Goal: Task Accomplishment & Management: Complete application form

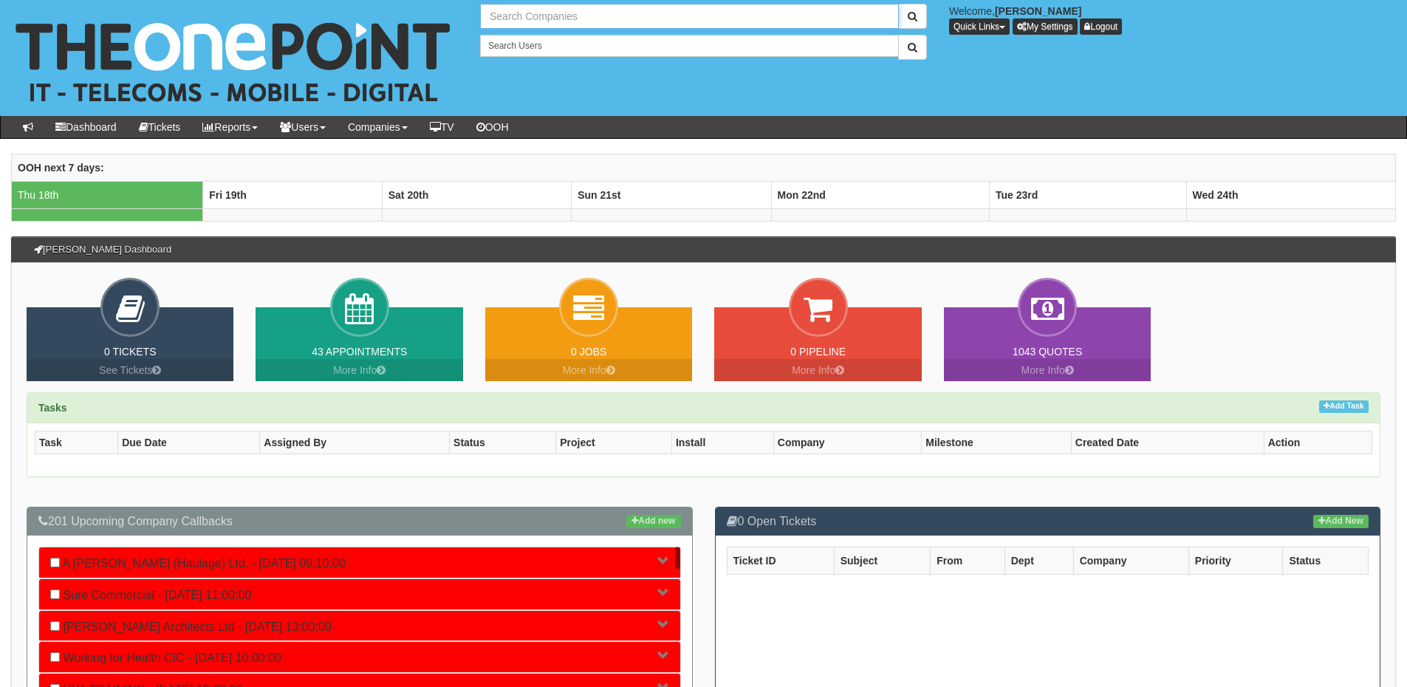
click at [516, 13] on input "text" at bounding box center [689, 16] width 419 height 25
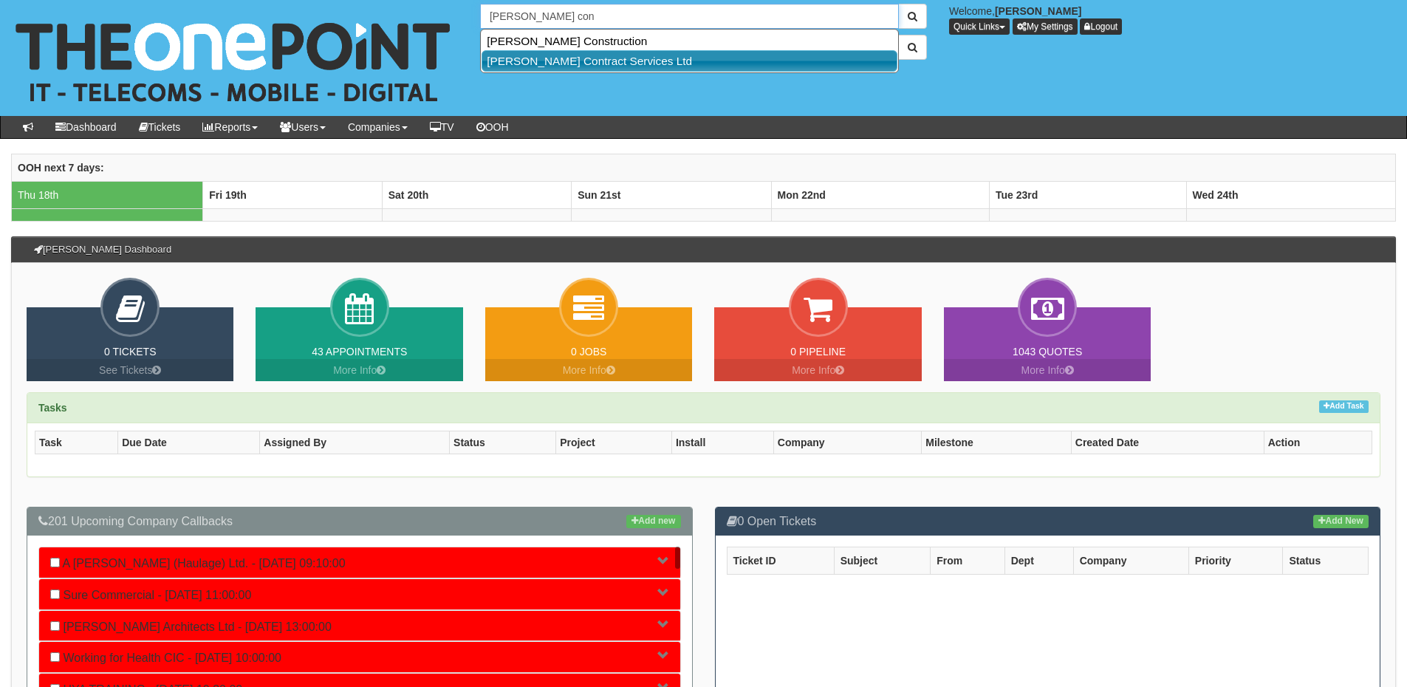
click at [575, 58] on link "[PERSON_NAME] Contract Services Ltd" at bounding box center [690, 60] width 416 height 21
type input "[PERSON_NAME] Contract Services Ltd"
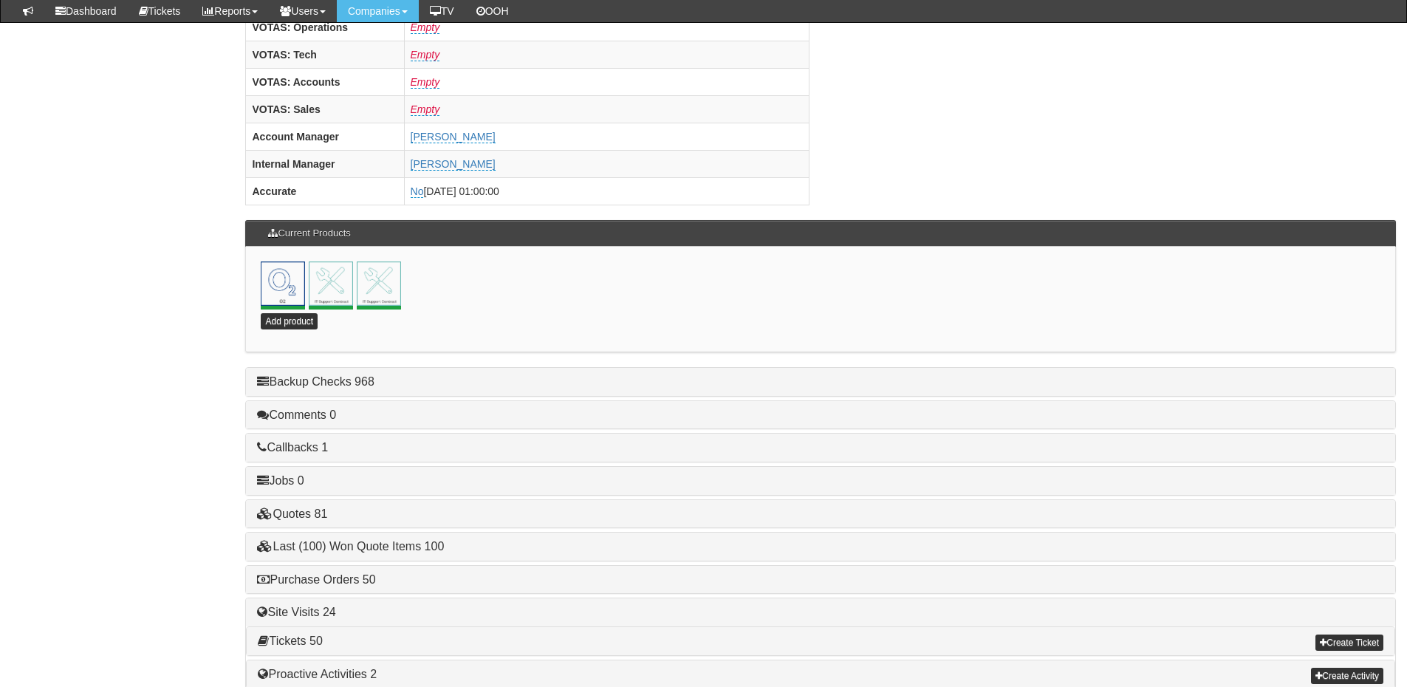
scroll to position [652, 0]
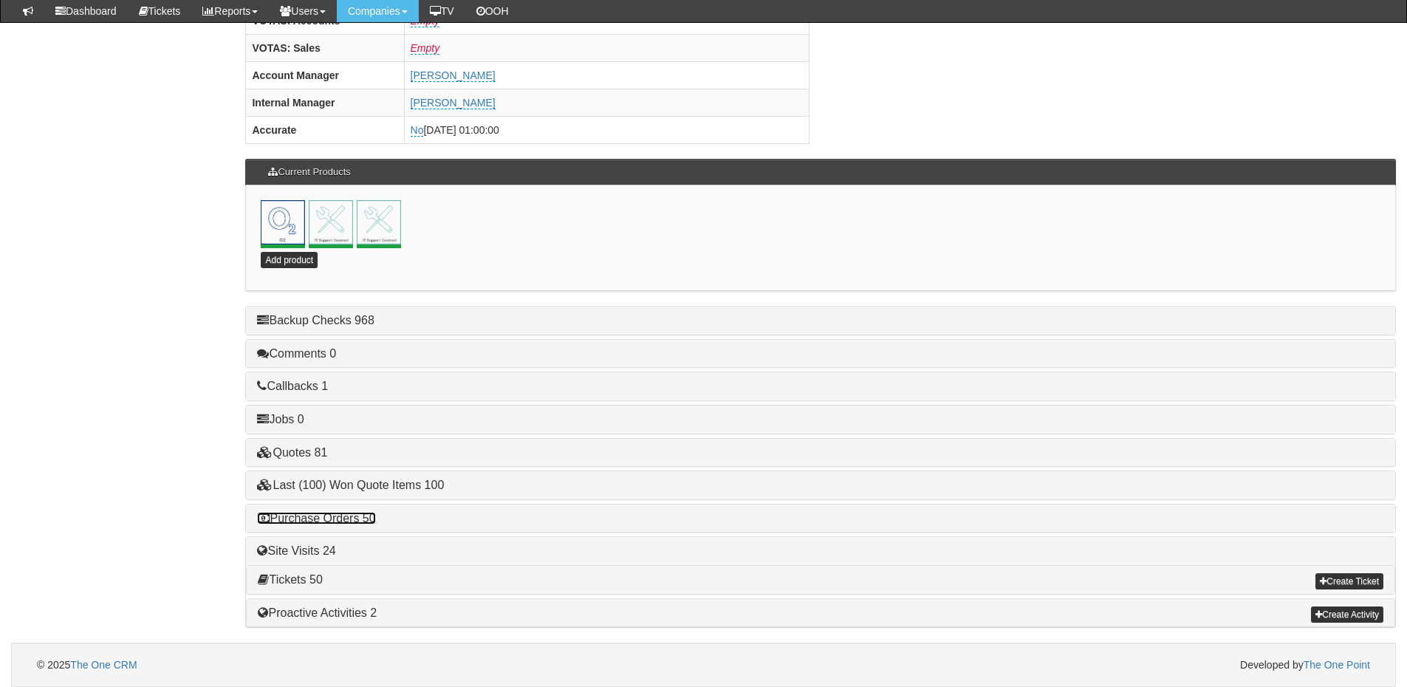
drag, startPoint x: 341, startPoint y: 519, endPoint x: 350, endPoint y: 517, distance: 9.0
click at [341, 519] on link "Purchase Orders 50" at bounding box center [316, 518] width 118 height 13
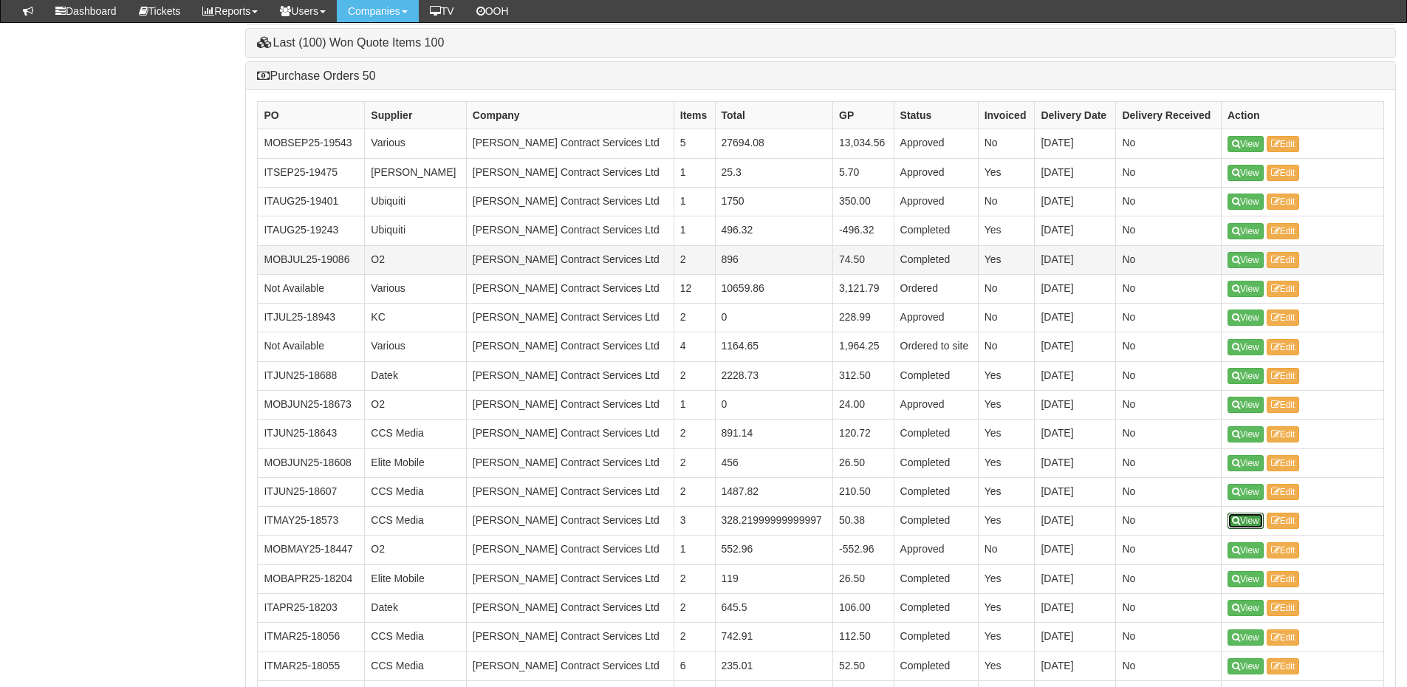
scroll to position [1169, 0]
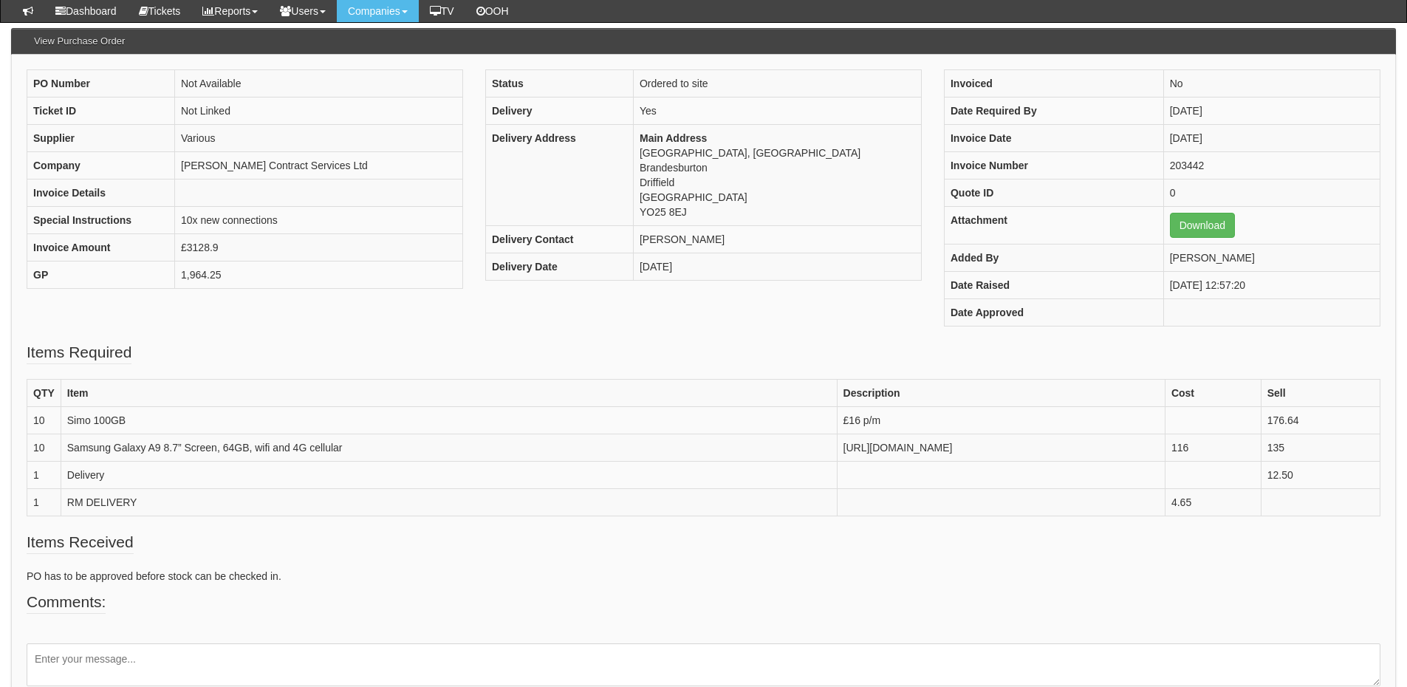
scroll to position [148, 0]
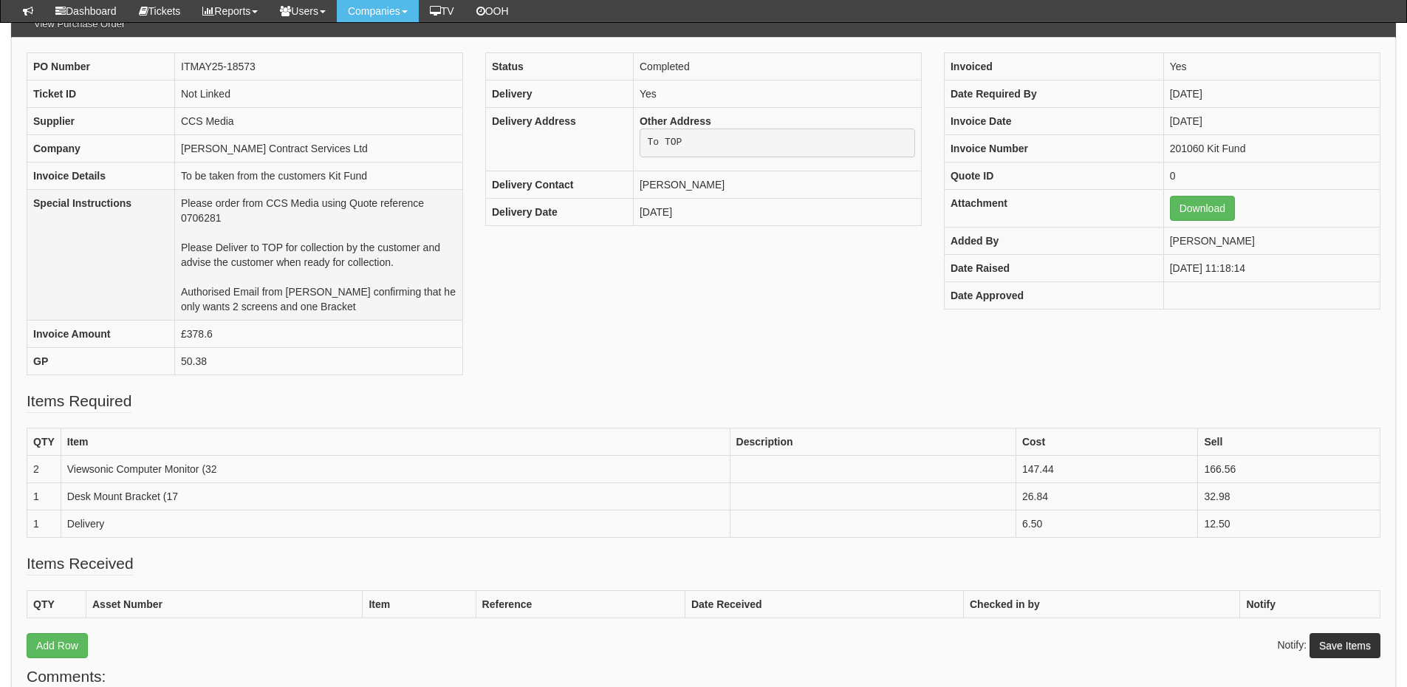
scroll to position [147, 0]
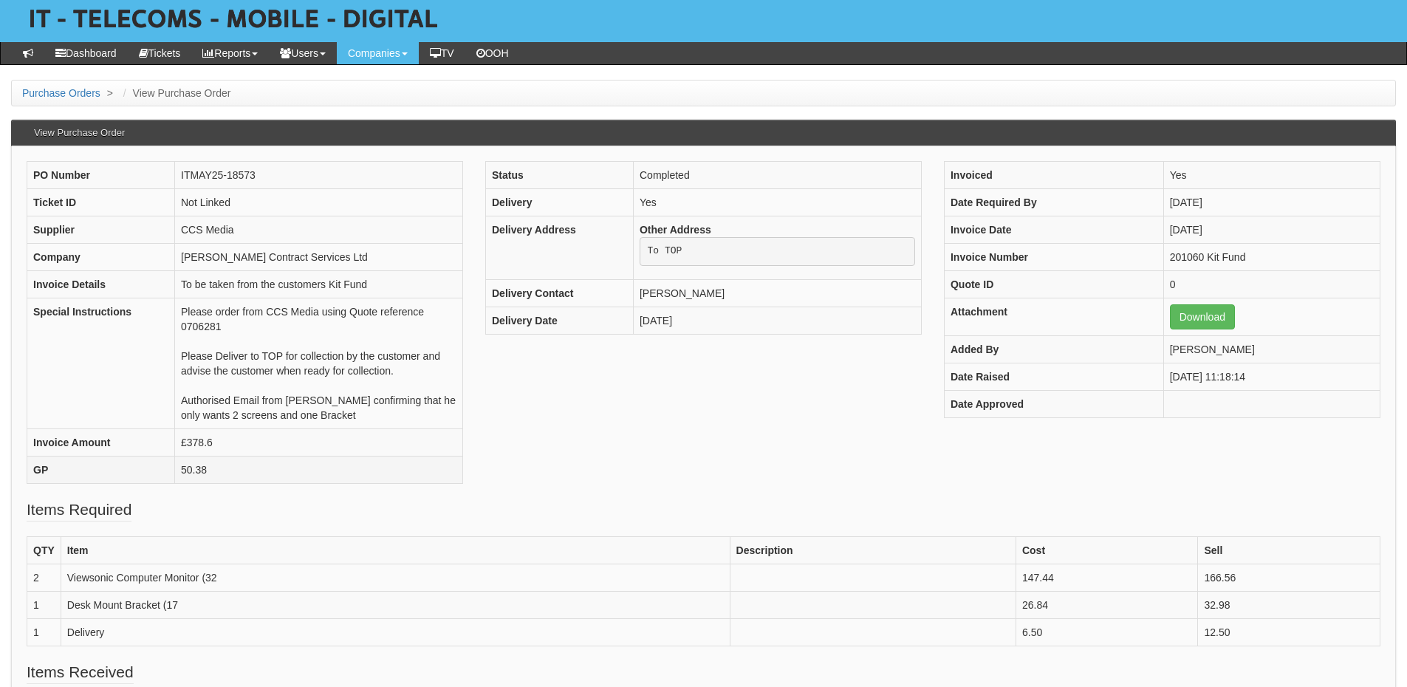
scroll to position [148, 0]
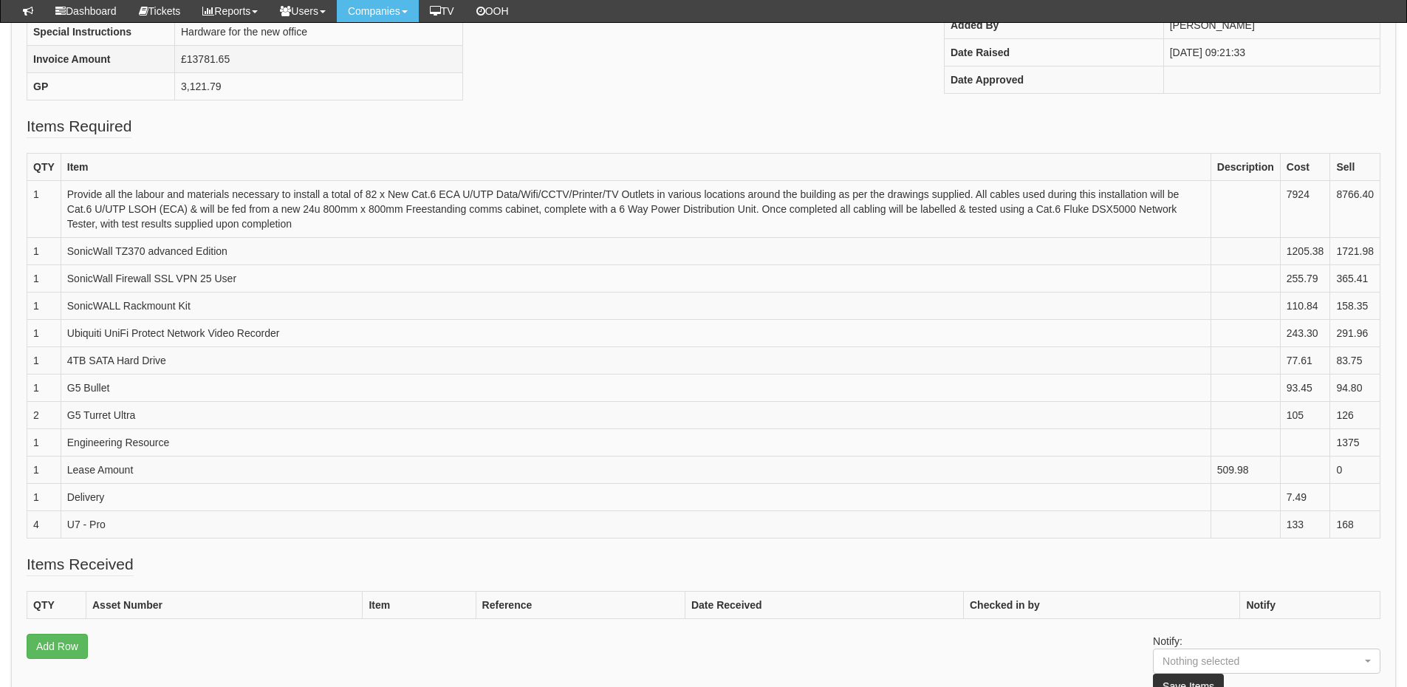
scroll to position [369, 0]
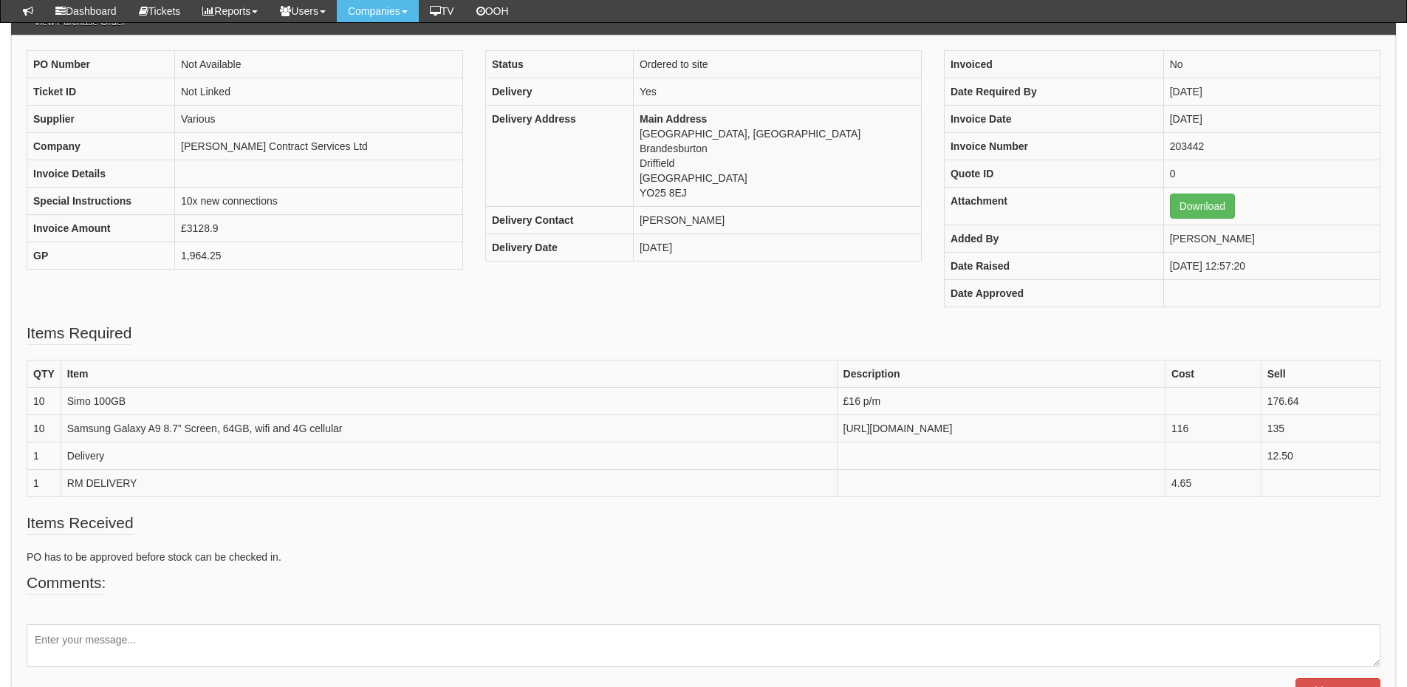
scroll to position [147, 0]
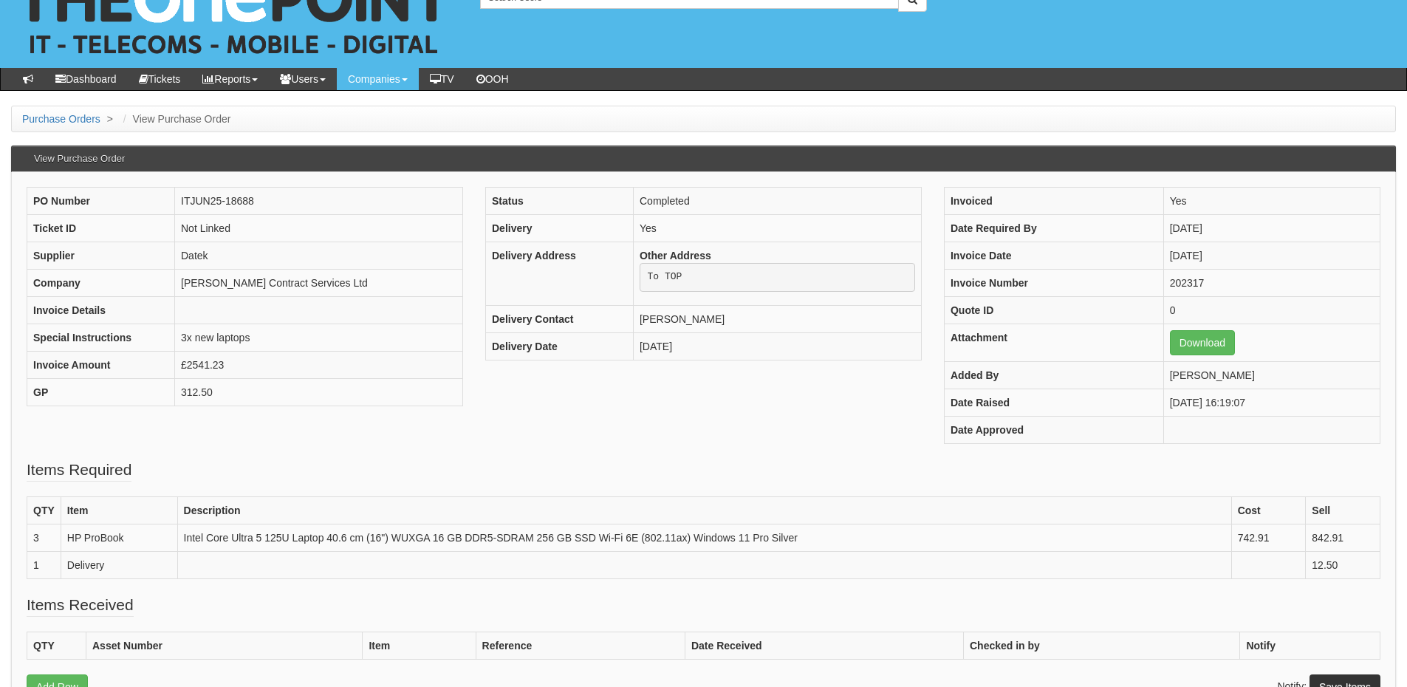
scroll to position [74, 0]
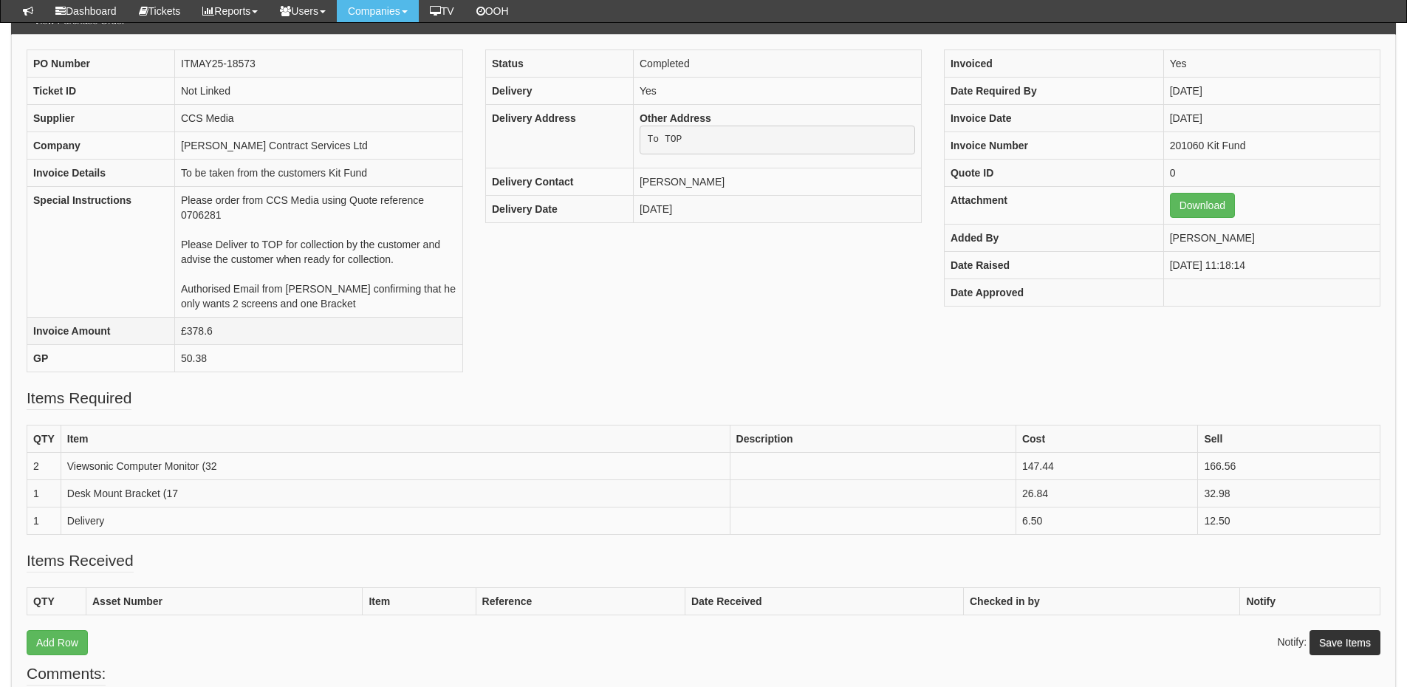
scroll to position [147, 0]
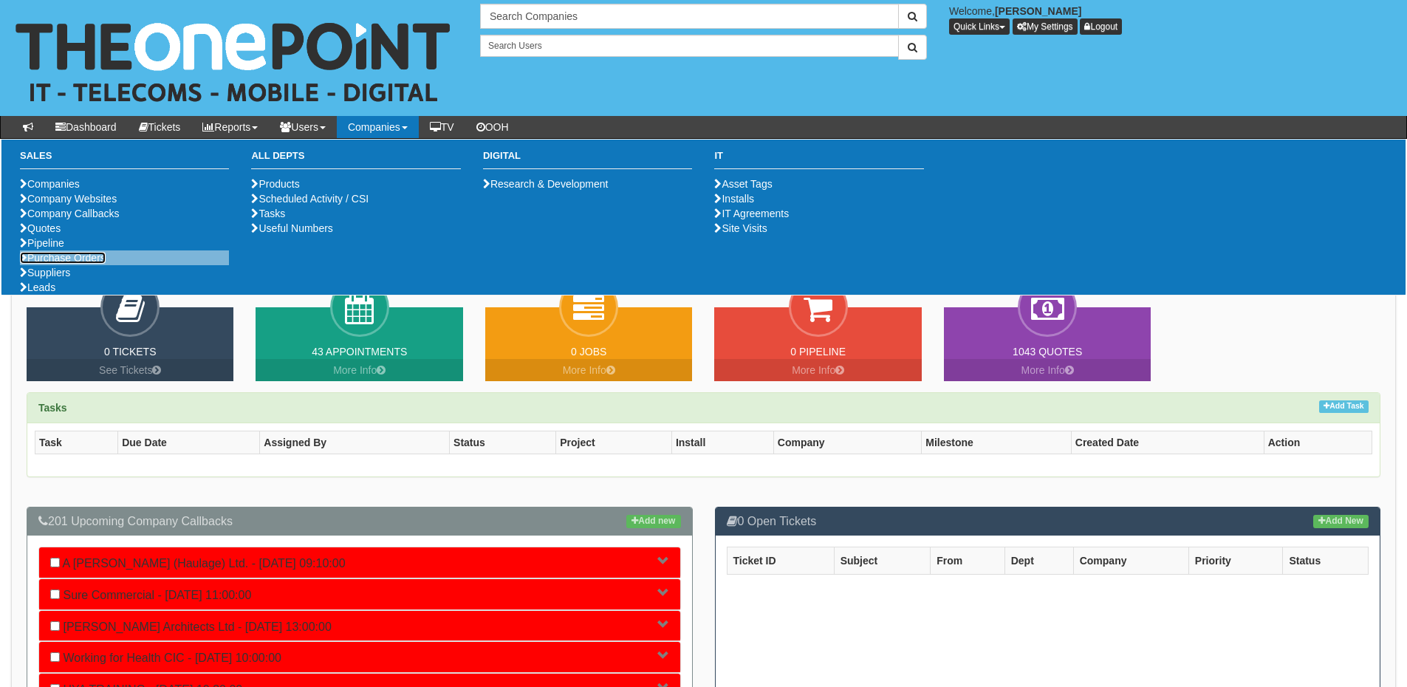
click at [82, 264] on link "Purchase Orders" at bounding box center [63, 258] width 86 height 12
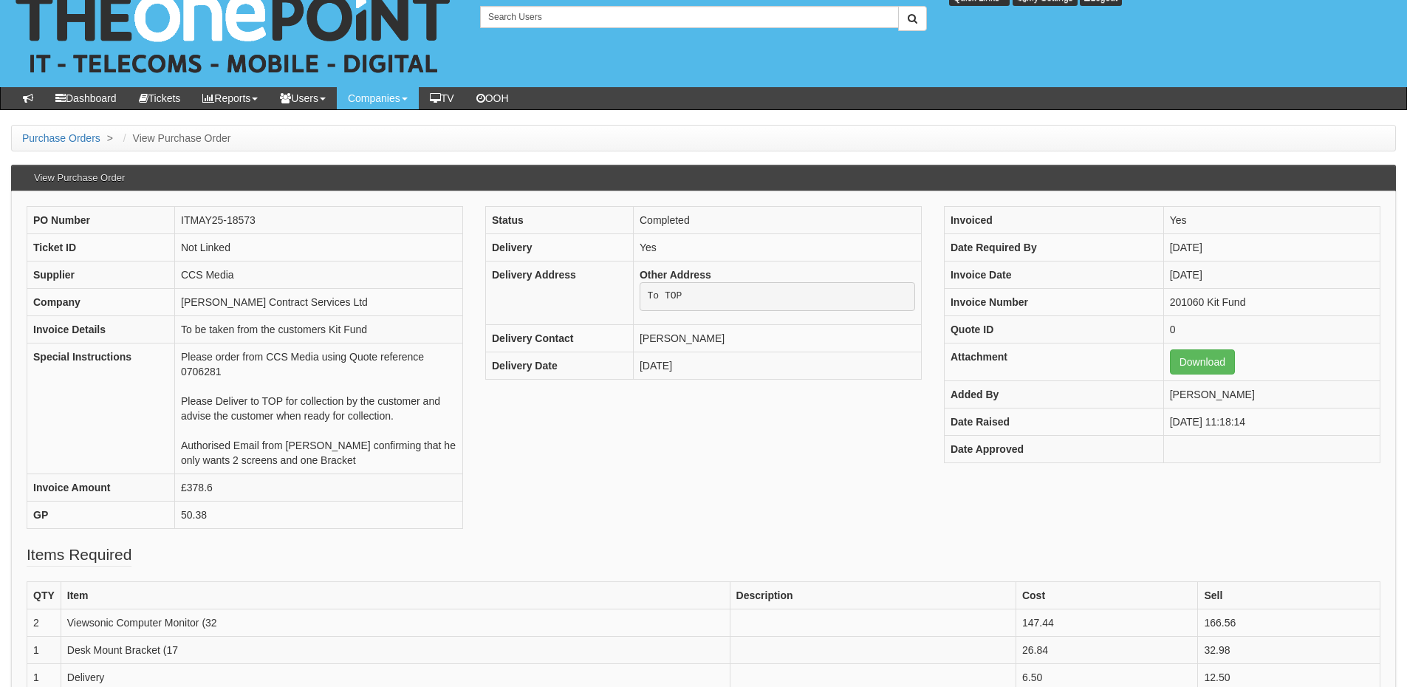
scroll to position [74, 0]
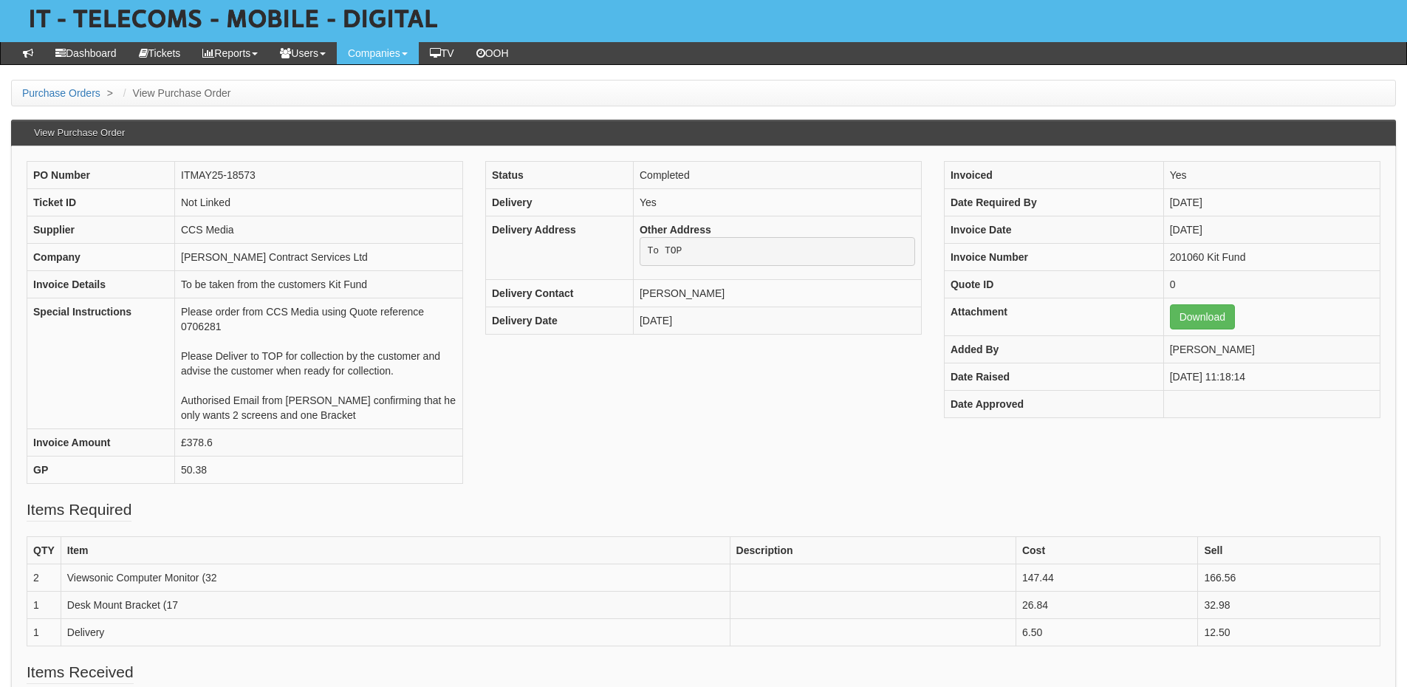
scroll to position [148, 0]
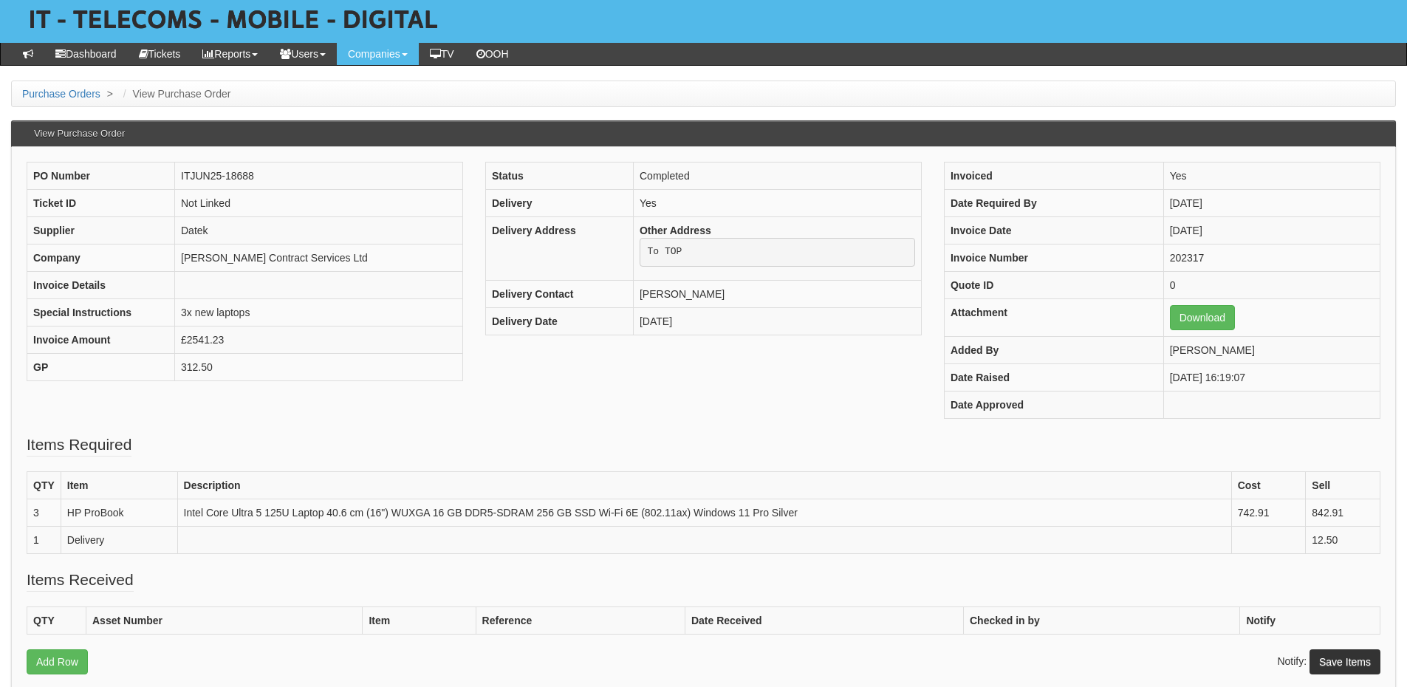
scroll to position [74, 0]
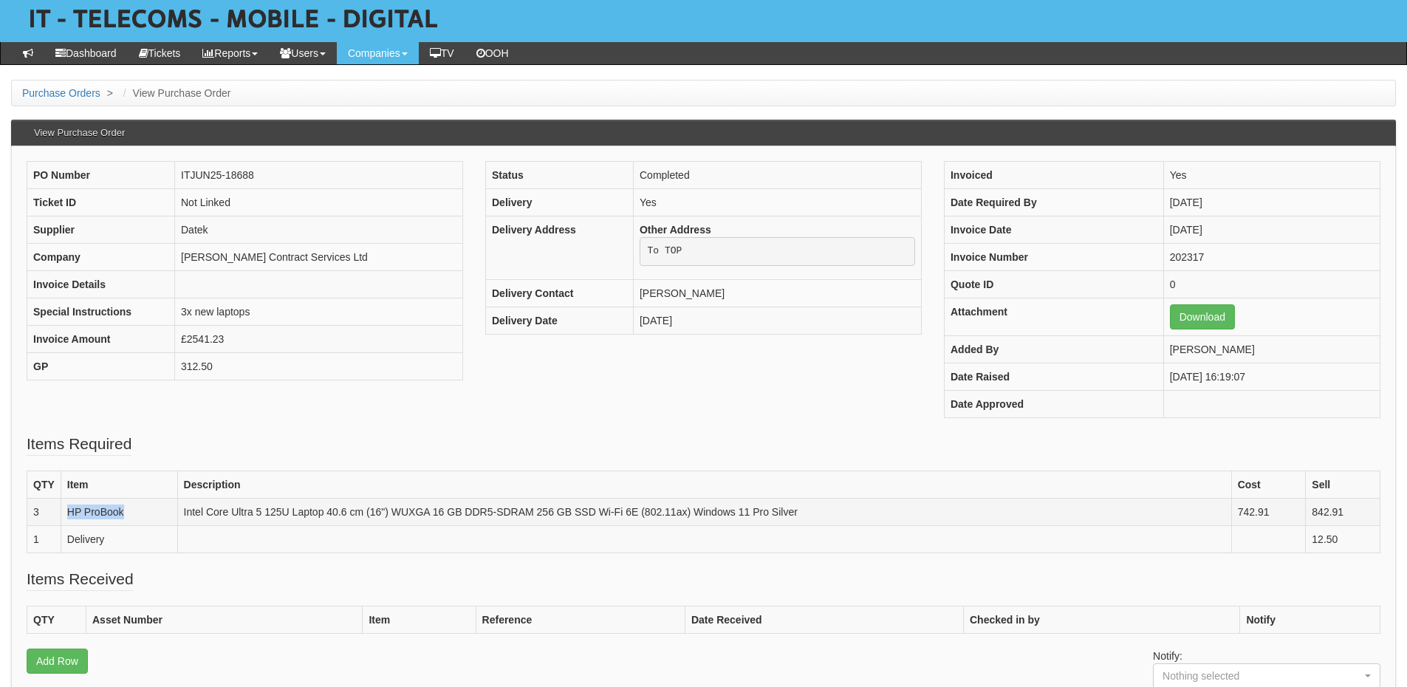
drag, startPoint x: 69, startPoint y: 511, endPoint x: 143, endPoint y: 515, distance: 74.7
click at [143, 515] on td "HP ProBook" at bounding box center [119, 511] width 117 height 27
copy td "HP ProBook"
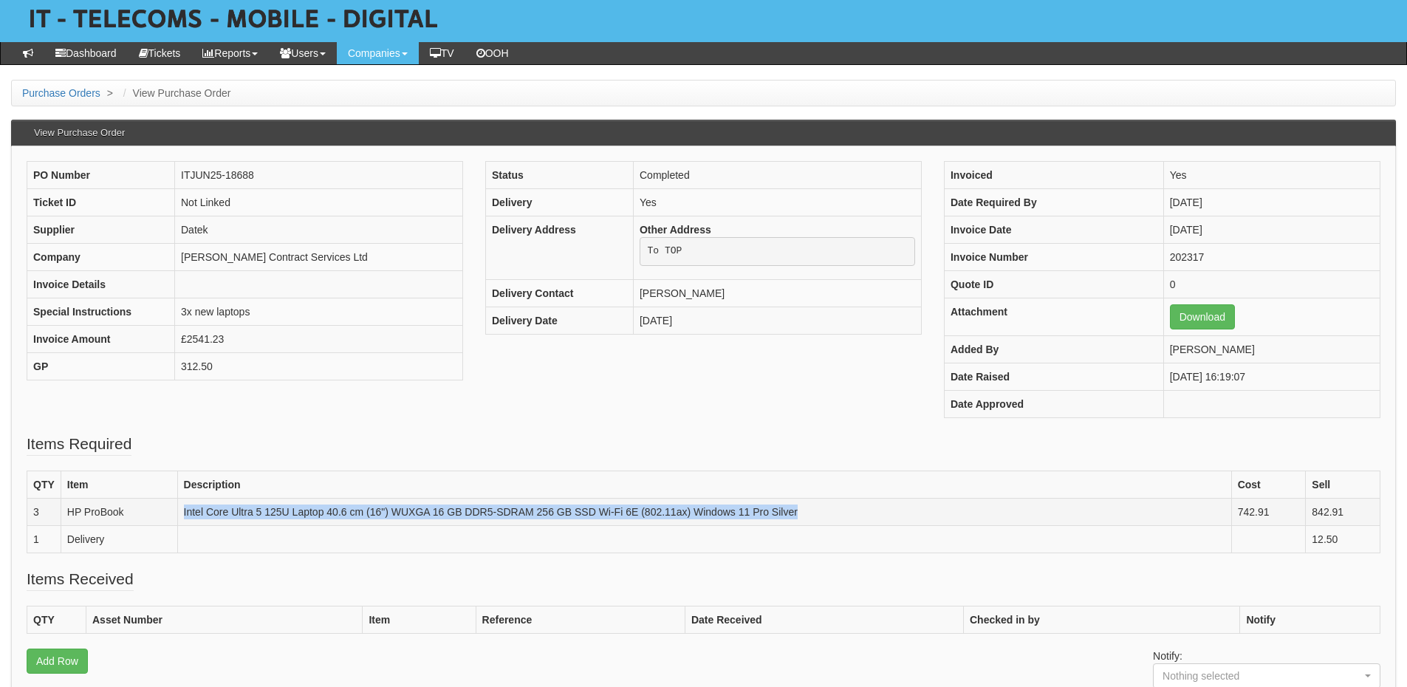
drag, startPoint x: 184, startPoint y: 513, endPoint x: 813, endPoint y: 511, distance: 629.3
click at [813, 511] on td "Intel Core Ultra 5 125U Laptop 40.6 cm (16") WUXGA 16 GB DDR5-SDRAM 256 GB SSD …" at bounding box center [704, 511] width 1054 height 27
copy td "Intel Core Ultra 5 125U Laptop 40.6 cm (16") WUXGA 16 GB DDR5-SDRAM 256 GB SSD …"
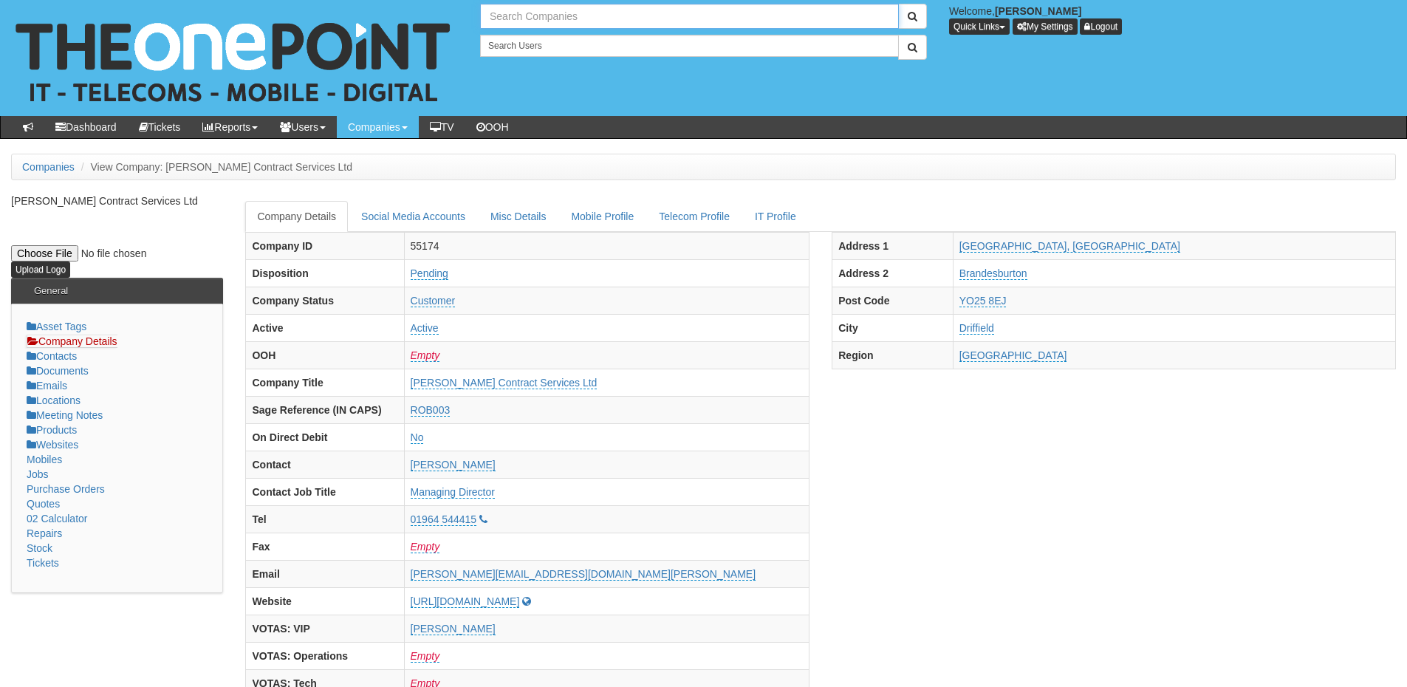
click at [571, 25] on input "text" at bounding box center [689, 16] width 419 height 25
type input "e"
type input "Search Companies"
click at [503, 15] on input "text" at bounding box center [689, 16] width 419 height 25
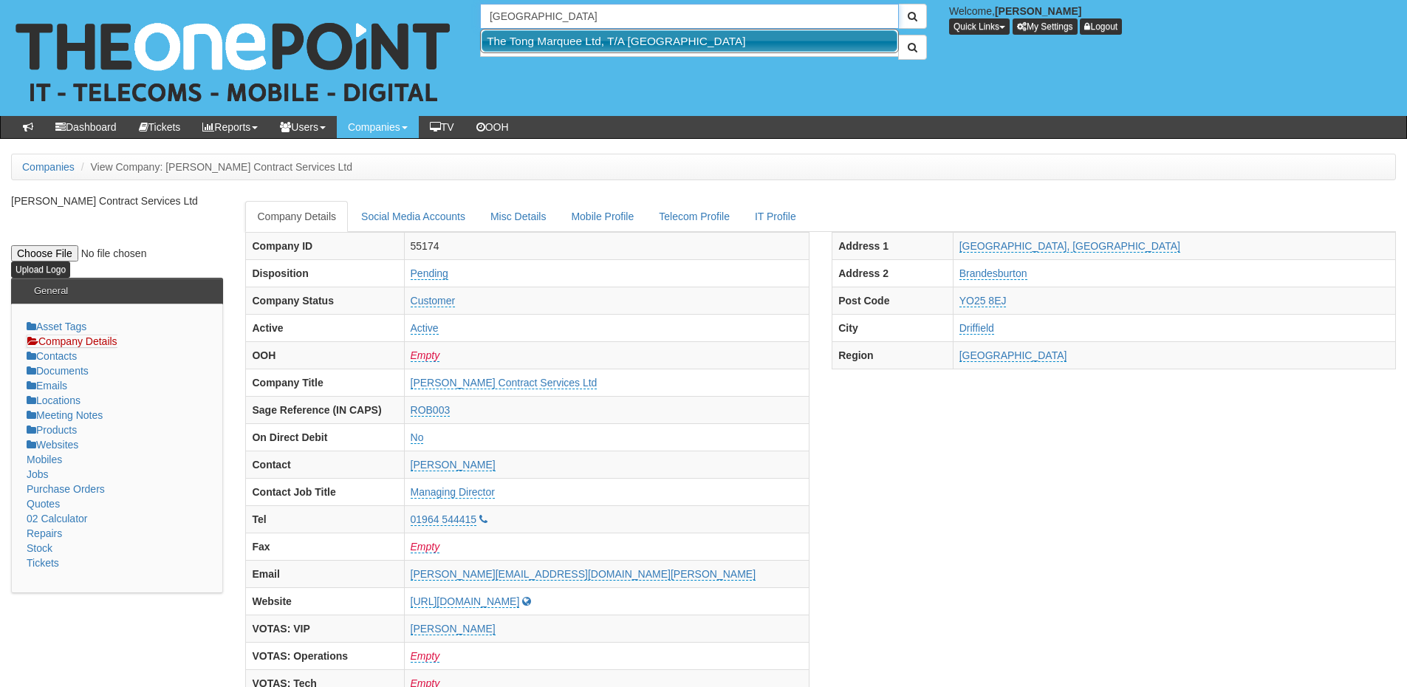
click at [542, 42] on link "The Tong Marquee Ltd, T/A Tong Park Hotel" at bounding box center [690, 40] width 416 height 21
type input "The Tong Marquee Ltd, T/A Tong Park Hotel"
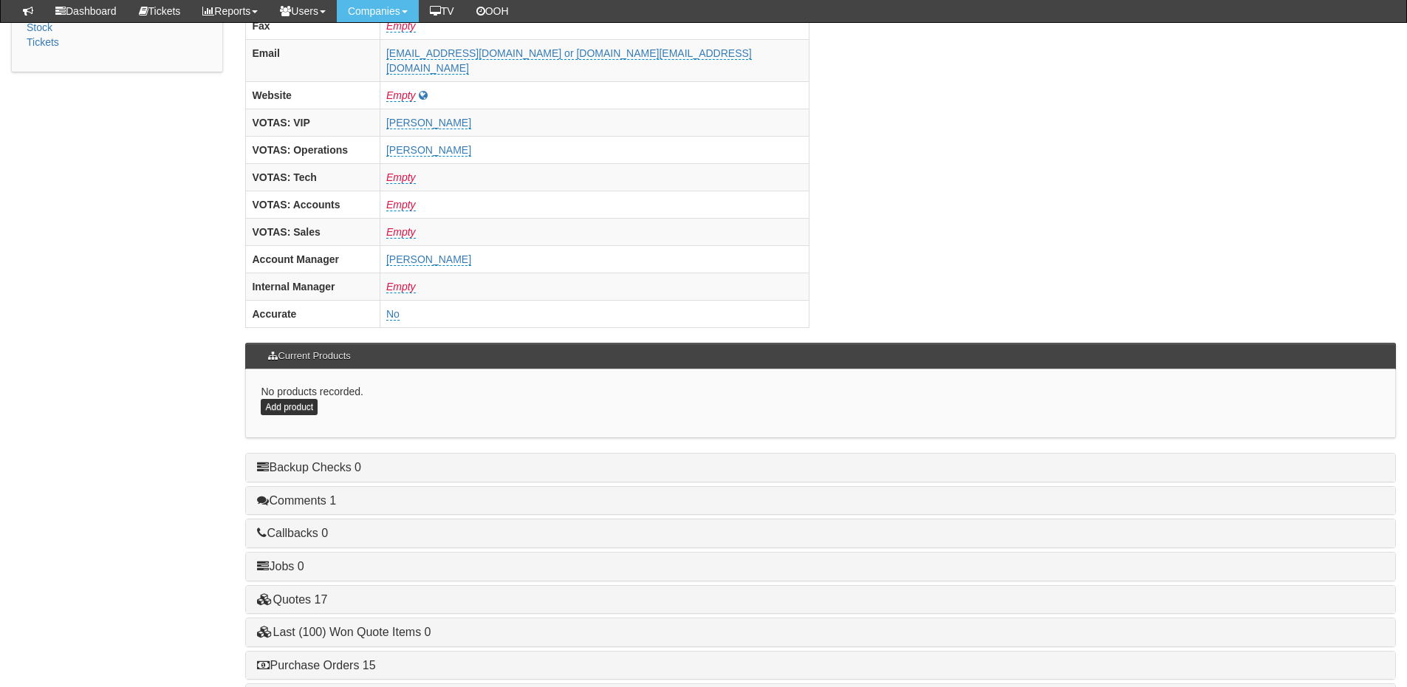
scroll to position [591, 0]
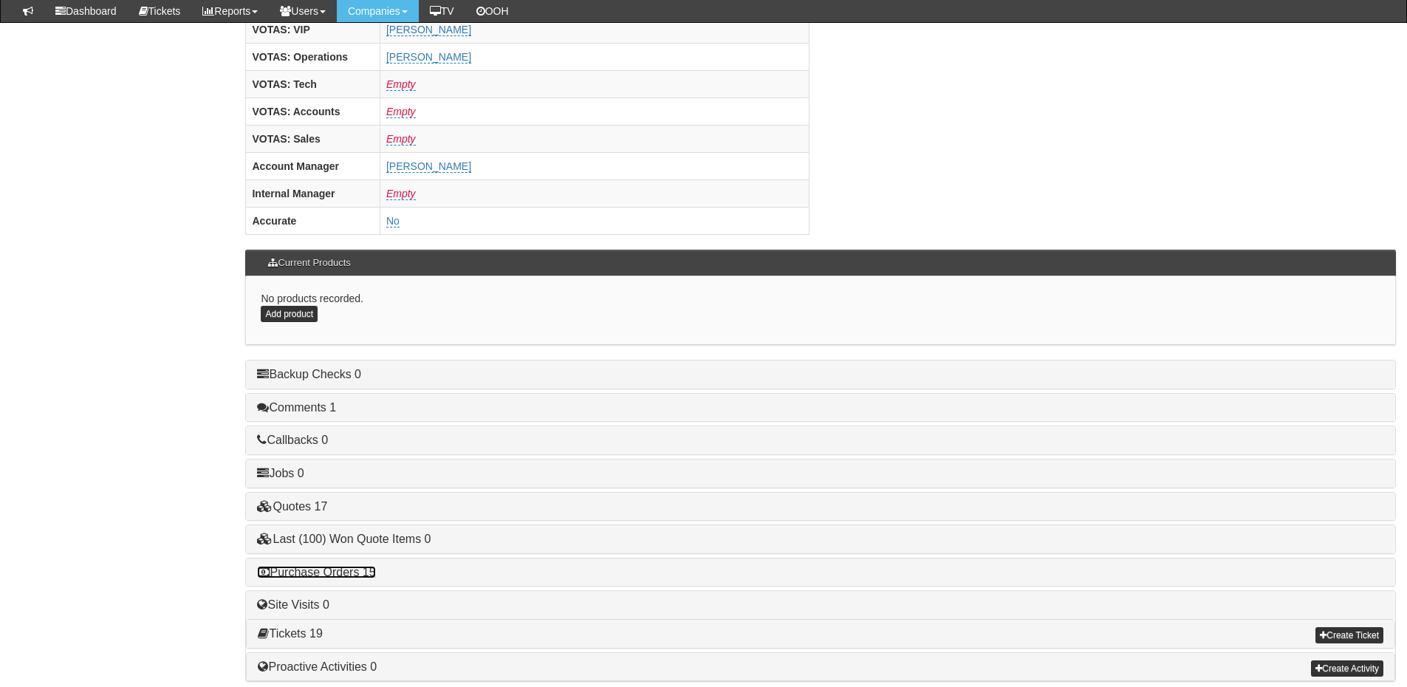
click at [357, 566] on link "Purchase Orders 15" at bounding box center [316, 572] width 118 height 13
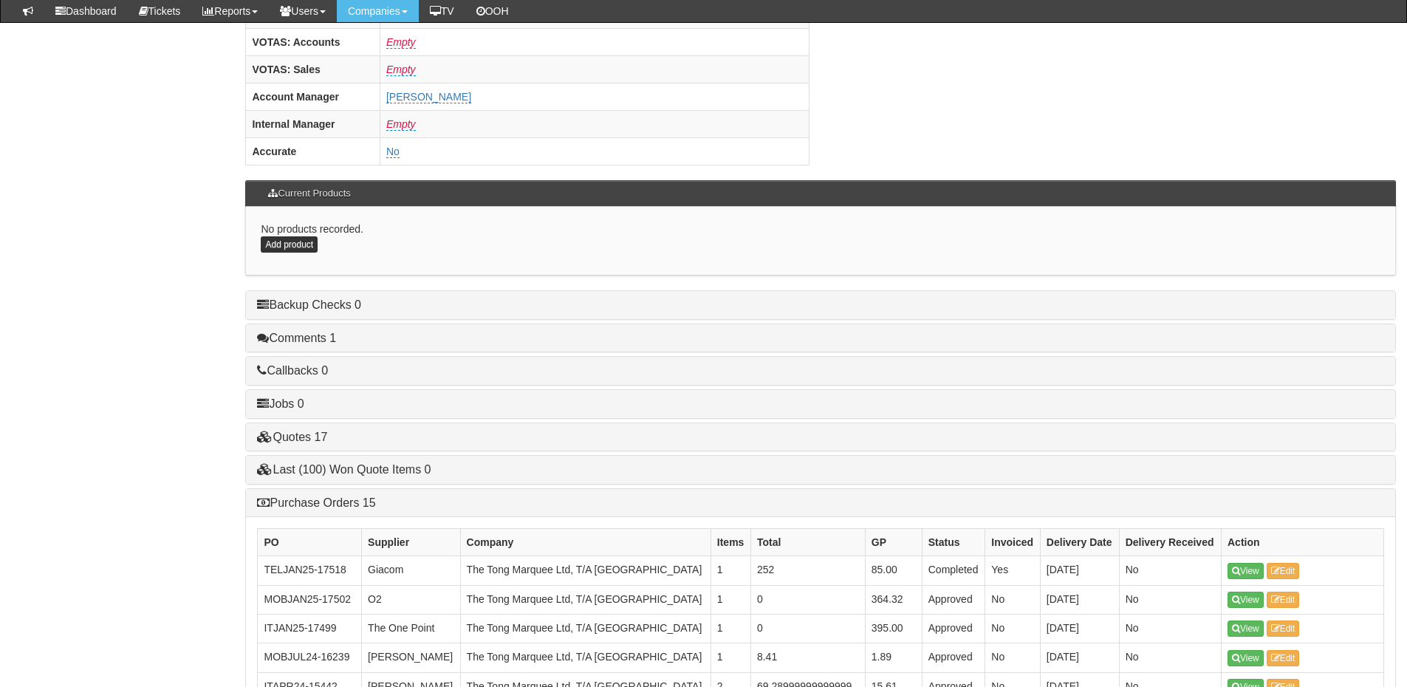
scroll to position [739, 0]
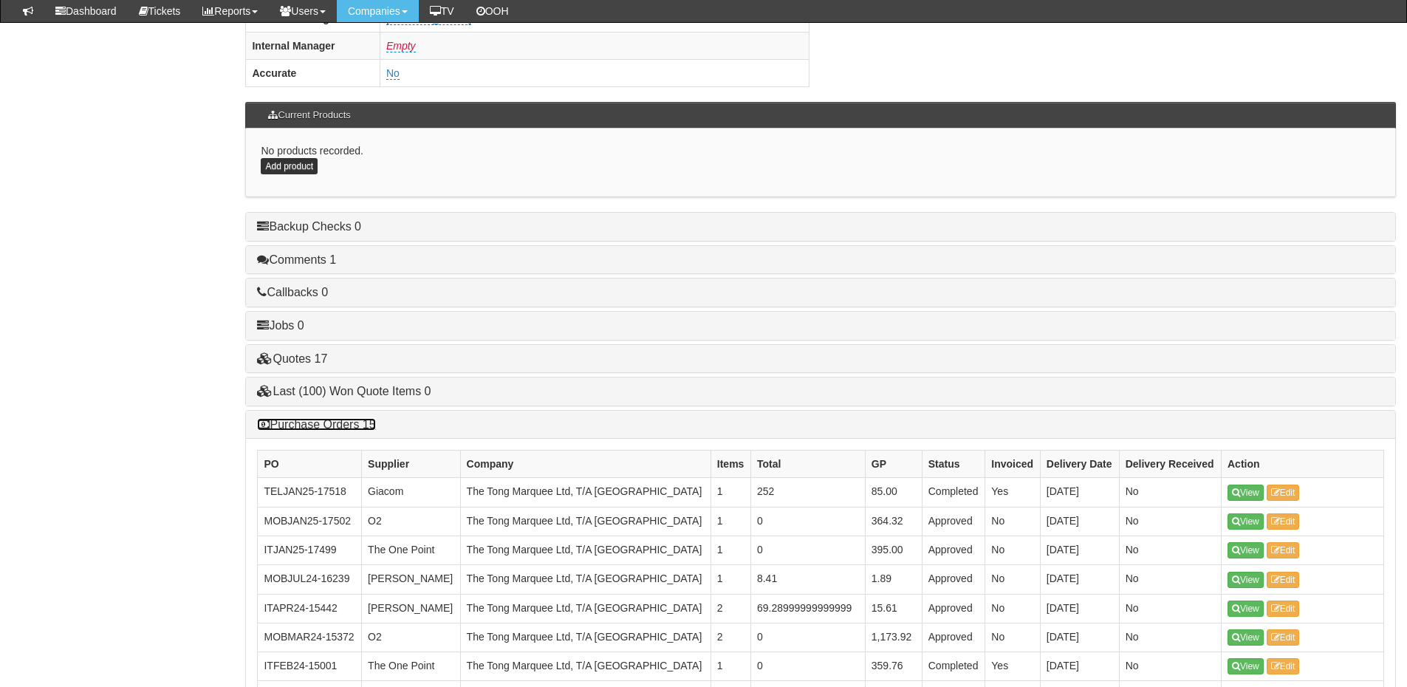
click at [341, 418] on link "Purchase Orders 15" at bounding box center [316, 424] width 118 height 13
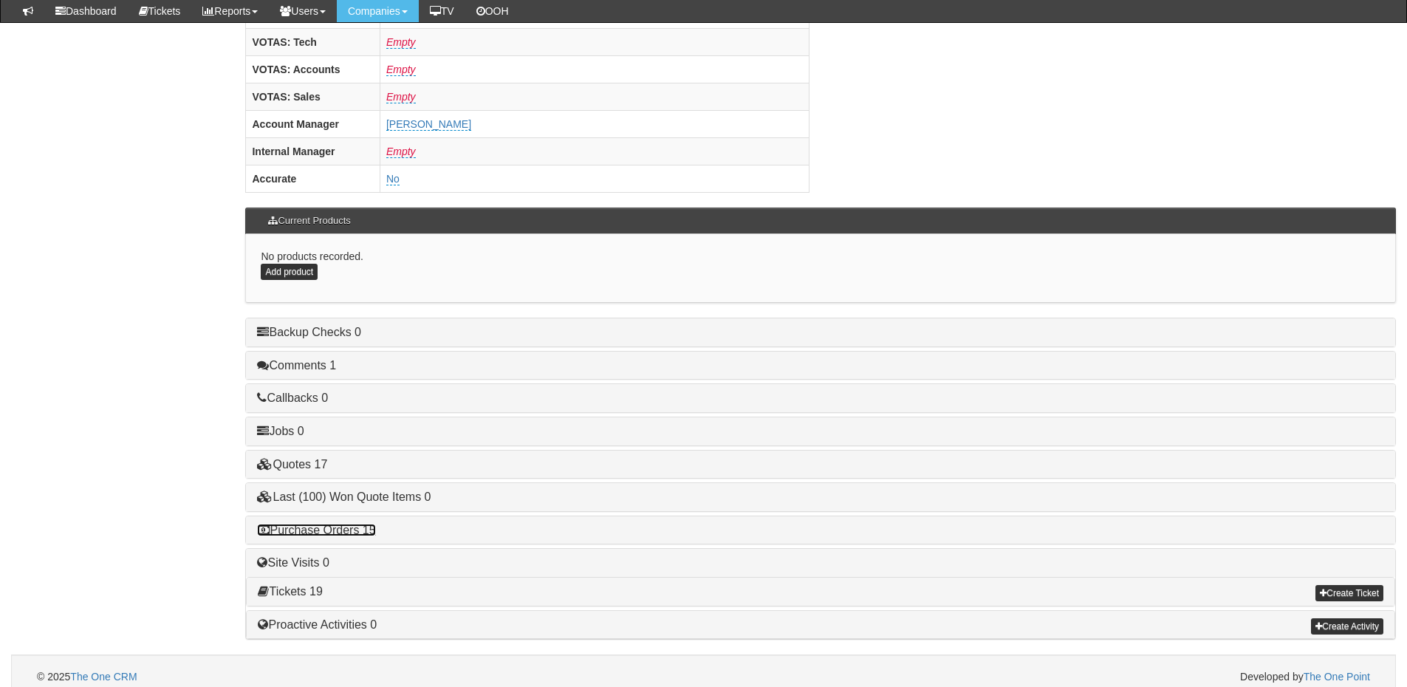
scroll to position [615, 0]
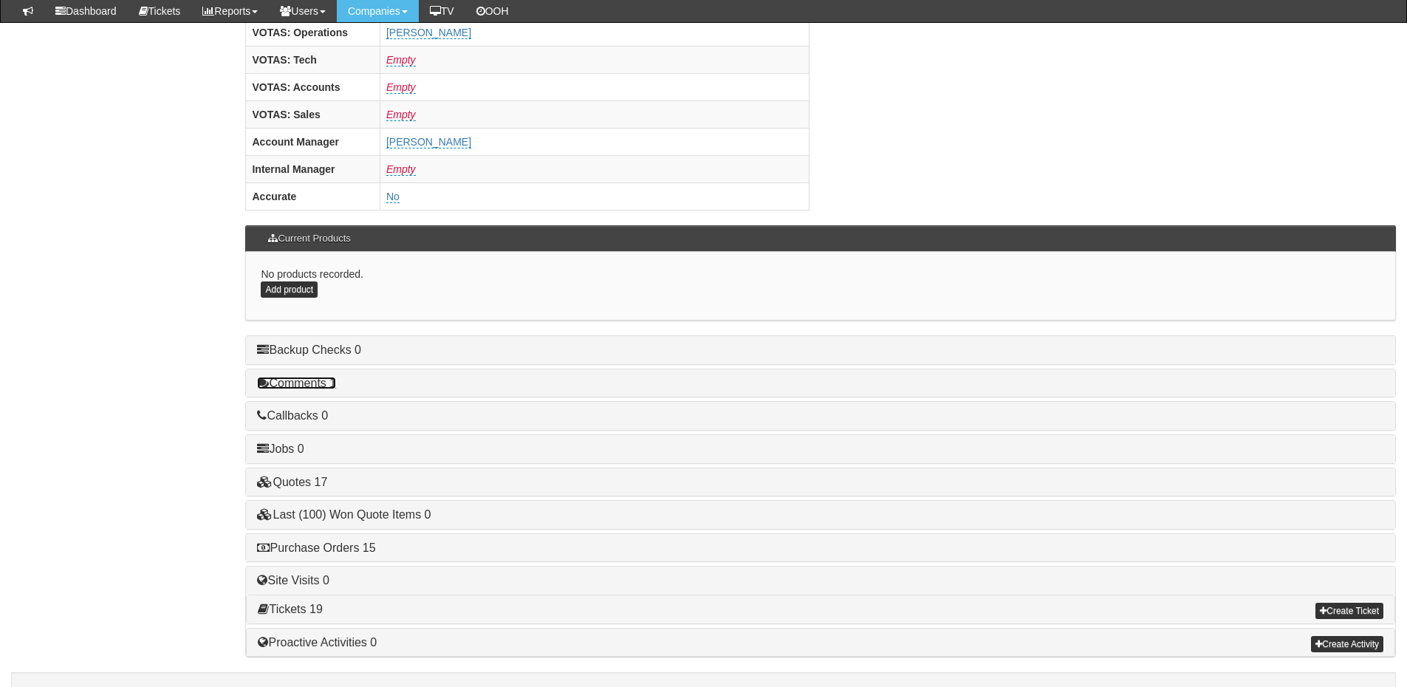
click at [325, 377] on link "Comments 1" at bounding box center [296, 383] width 79 height 13
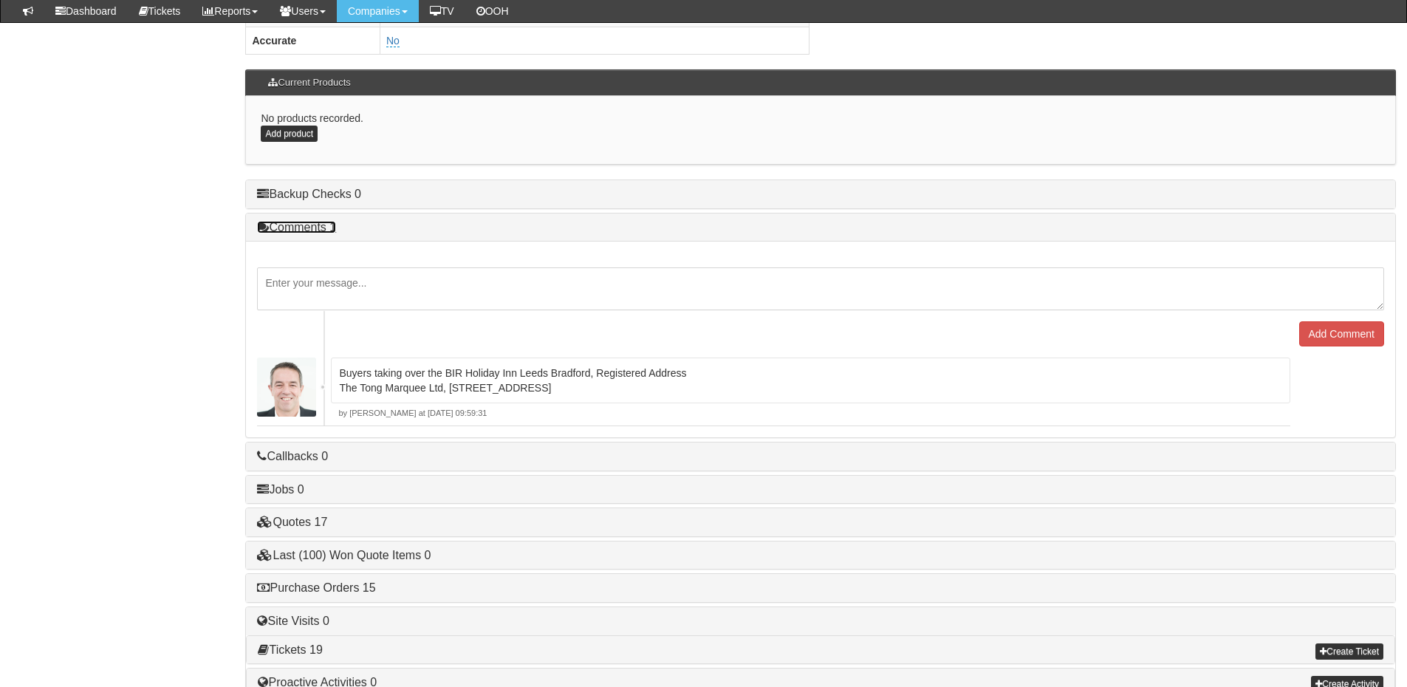
scroll to position [812, 0]
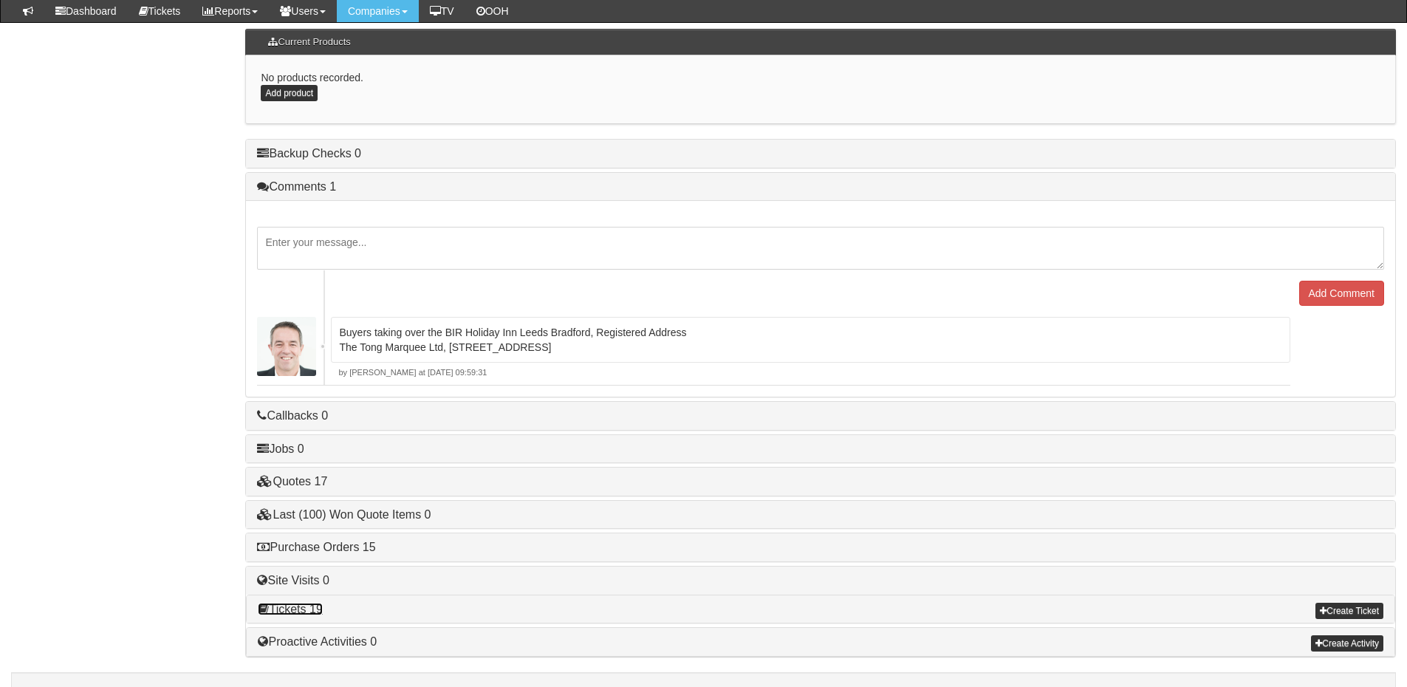
click at [298, 603] on link "Tickets 19" at bounding box center [290, 609] width 64 height 13
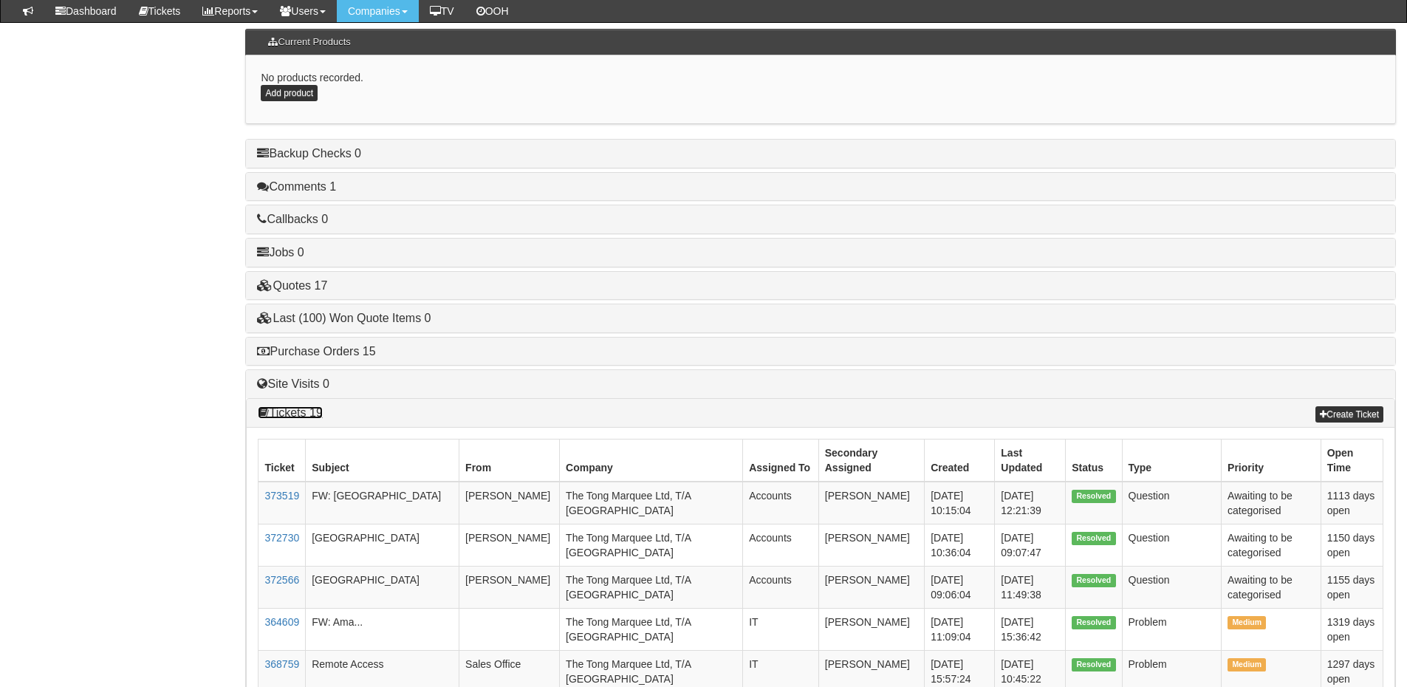
click at [297, 406] on link "Tickets 19" at bounding box center [290, 412] width 64 height 13
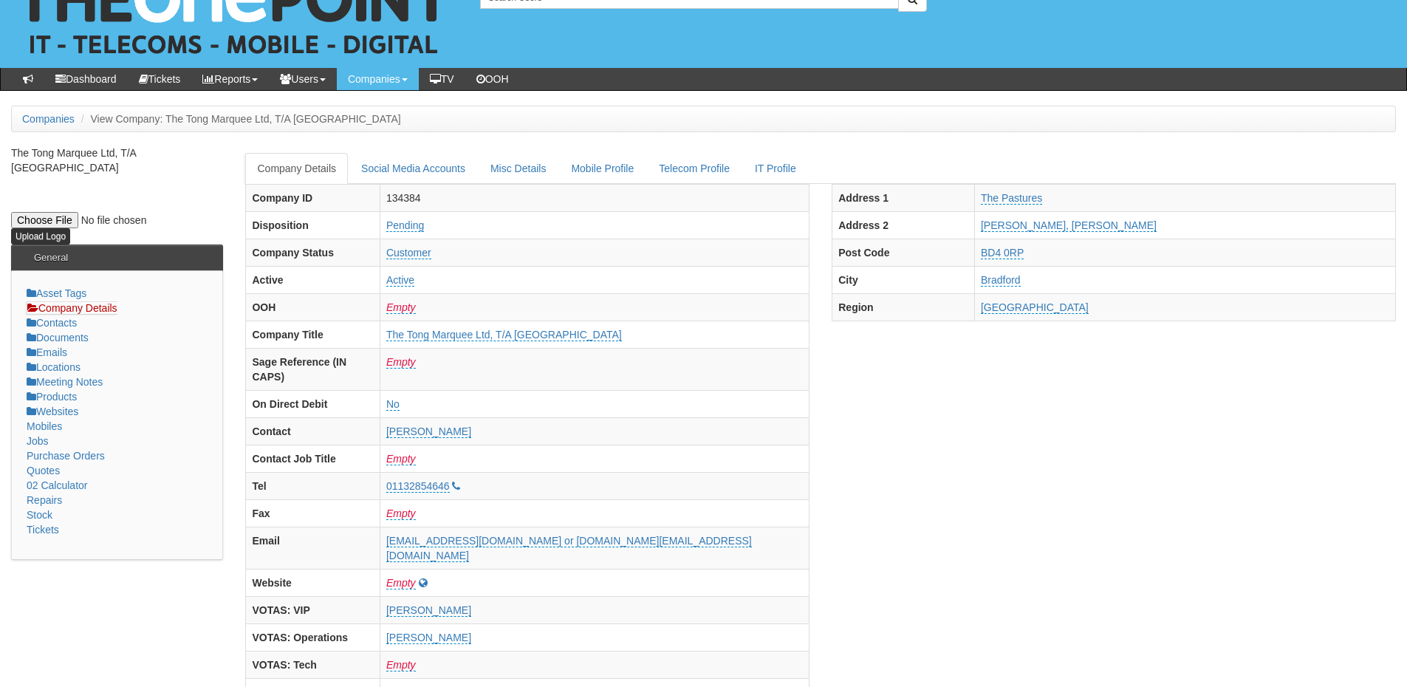
scroll to position [0, 0]
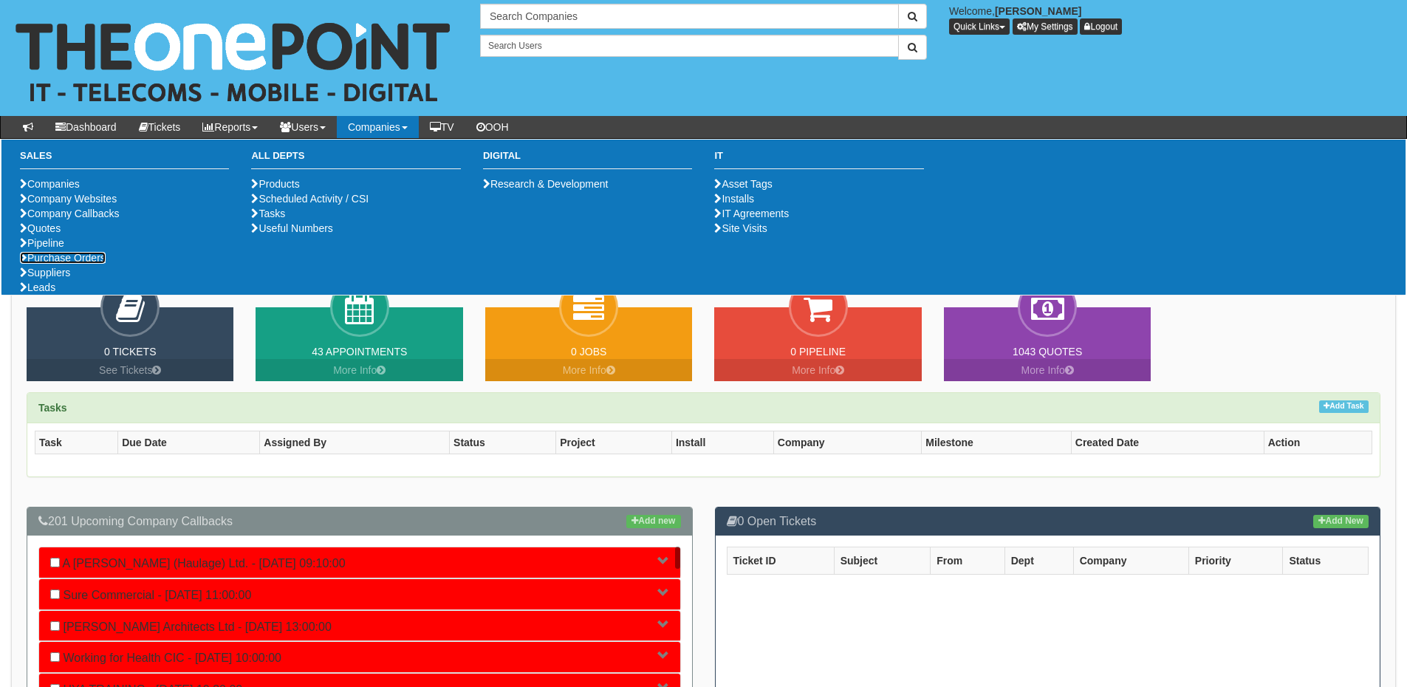
drag, startPoint x: 78, startPoint y: 308, endPoint x: 84, endPoint y: 298, distance: 11.9
click at [78, 264] on link "Purchase Orders" at bounding box center [63, 258] width 86 height 12
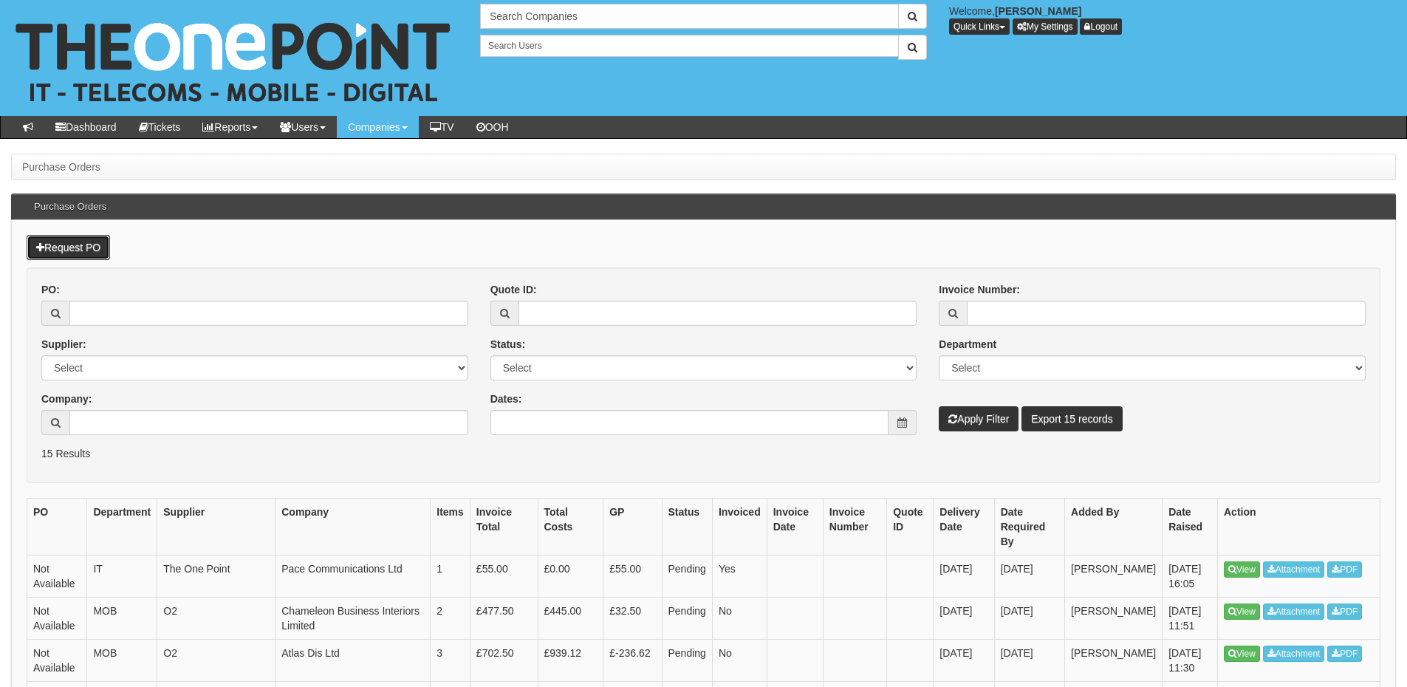
click at [88, 252] on link "Request PO" at bounding box center [68, 247] width 83 height 25
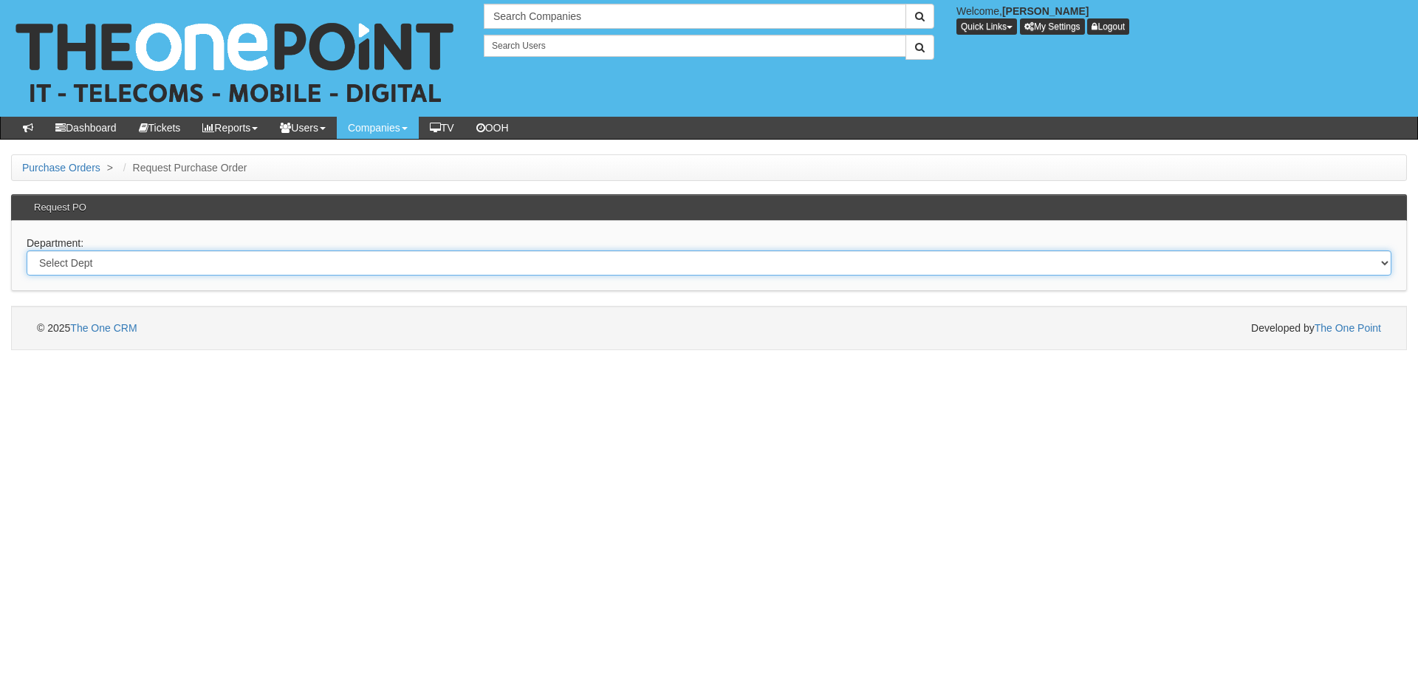
click at [120, 264] on select "Select Dept Digital Internal IT Mobiles Marketing Telecoms" at bounding box center [709, 262] width 1365 height 25
select select "?pipeID=&dept=TEL"
click at [27, 250] on select "Select Dept Digital Internal IT Mobiles Marketing Telecoms" at bounding box center [709, 262] width 1365 height 25
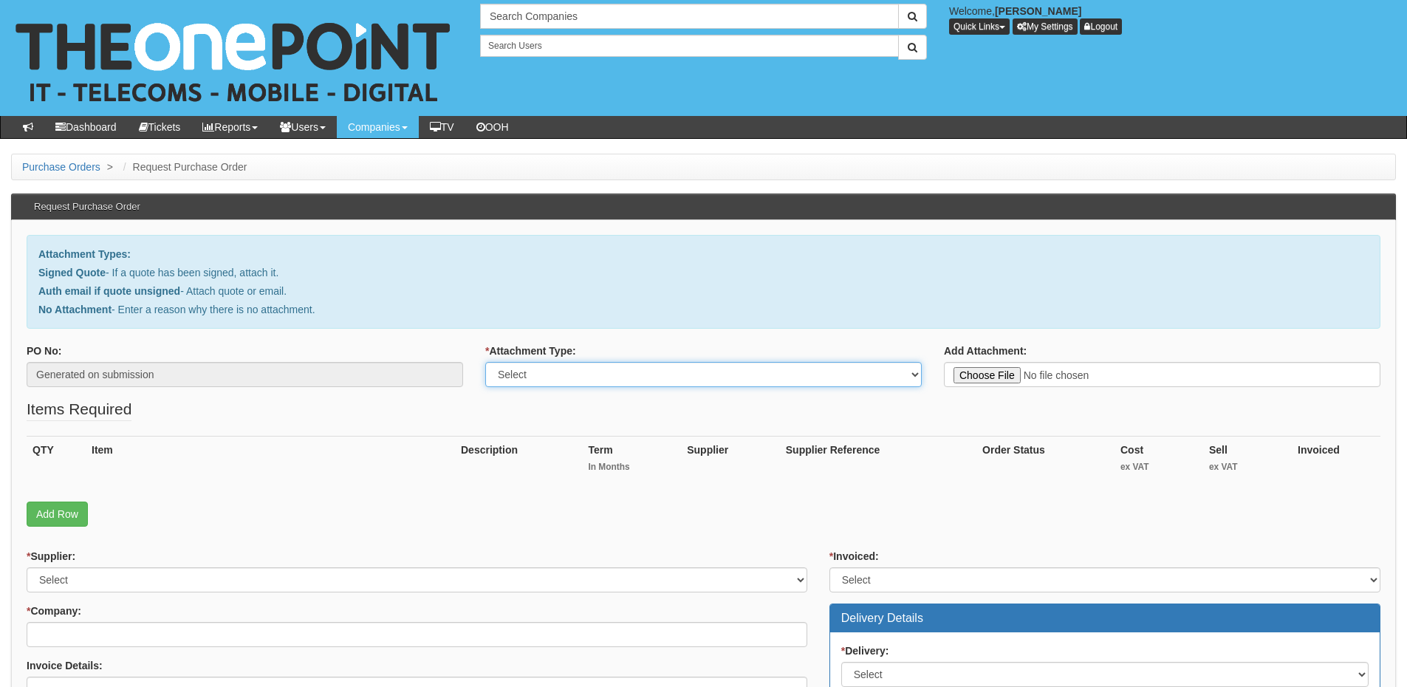
click at [557, 371] on select "Select Signed Quote Auth email with quote if unsigned No Attachment" at bounding box center [703, 374] width 437 height 25
select select "No Attachment"
click at [485, 362] on select "Select Signed Quote Auth email with quote if unsigned No Attachment" at bounding box center [703, 374] width 437 height 25
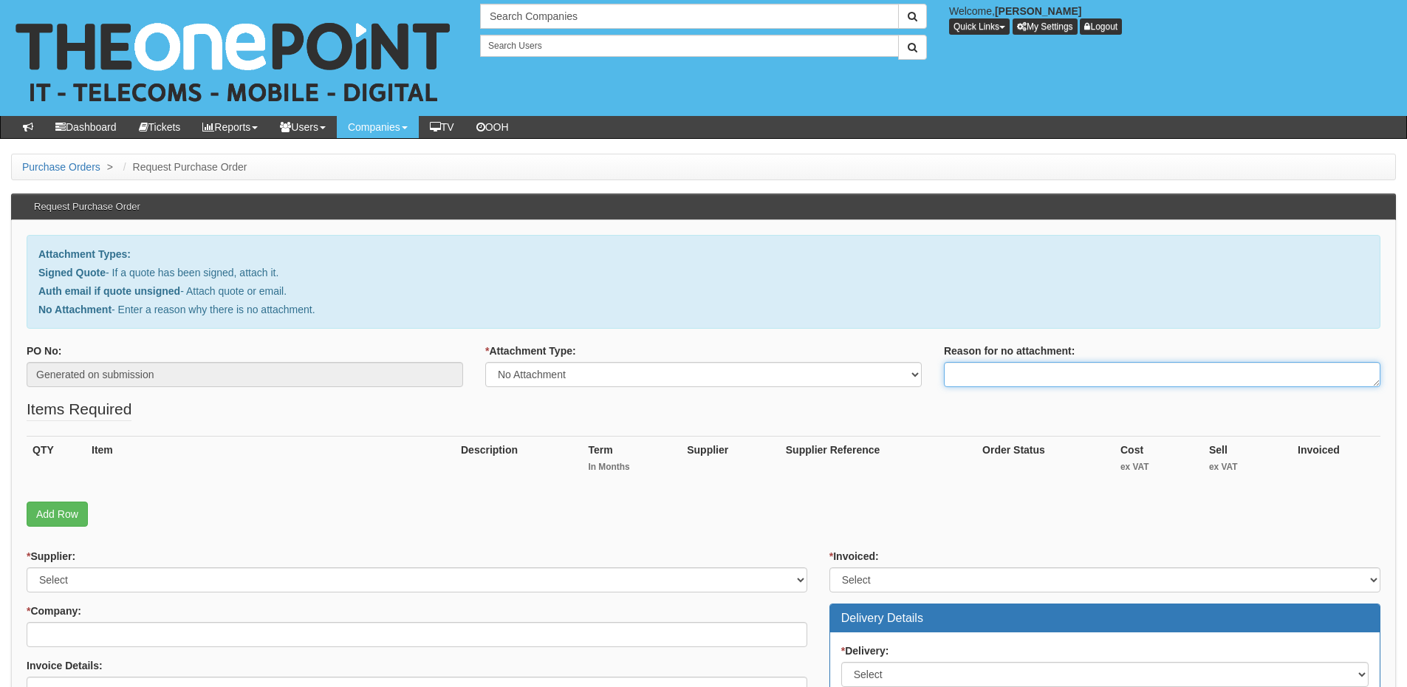
click at [966, 377] on textarea "Reason for no attachment:" at bounding box center [1162, 374] width 437 height 25
click at [1098, 379] on textarea "Linked to ticket 432501" at bounding box center [1162, 374] width 437 height 25
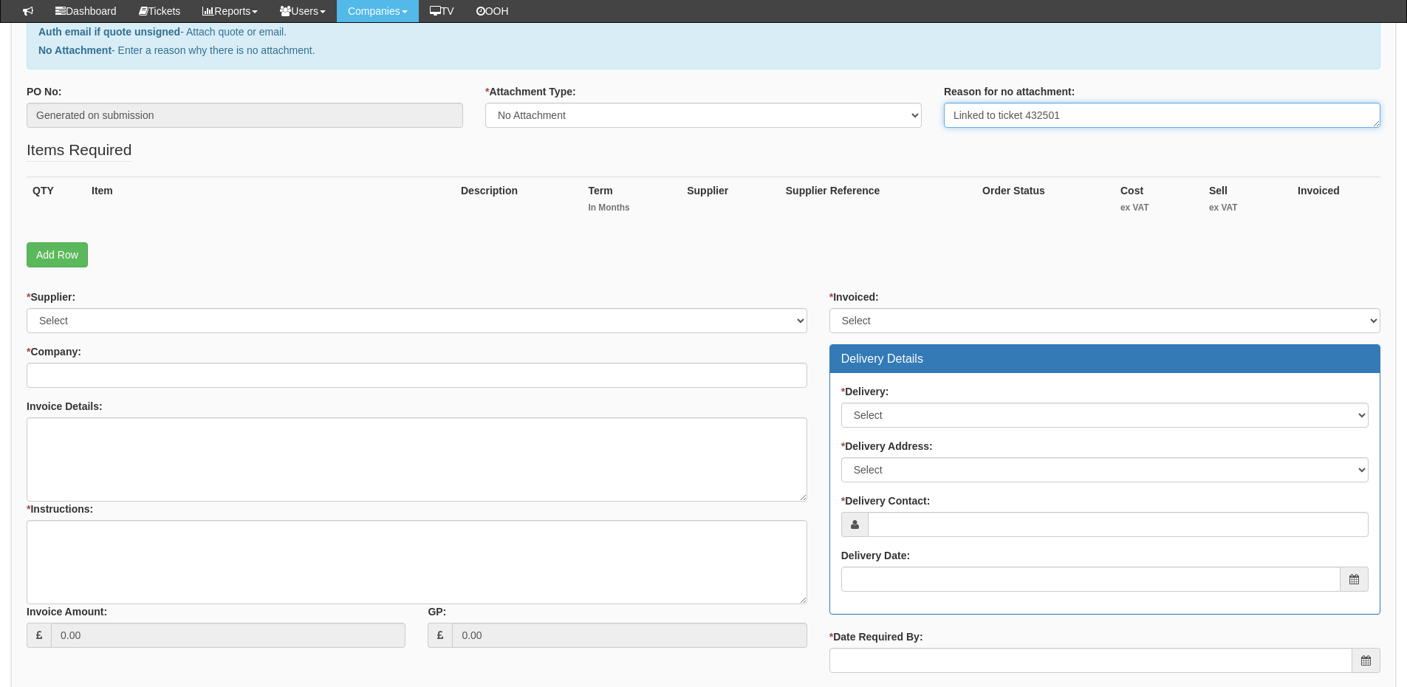
type textarea "Linked to ticket 432501"
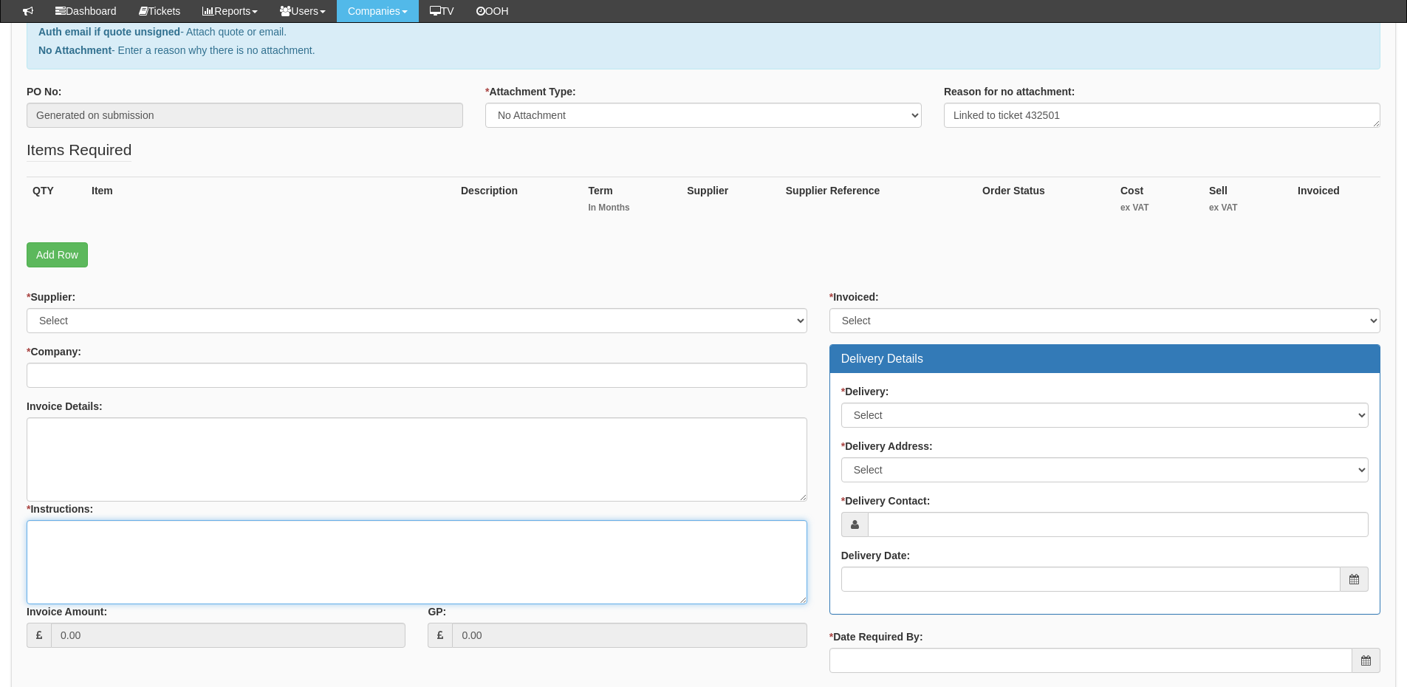
click at [86, 567] on textarea "* Instructions:" at bounding box center [417, 562] width 781 height 84
paste textarea "Linked to ticket 432501"
type textarea "Linked to ticket 432501"
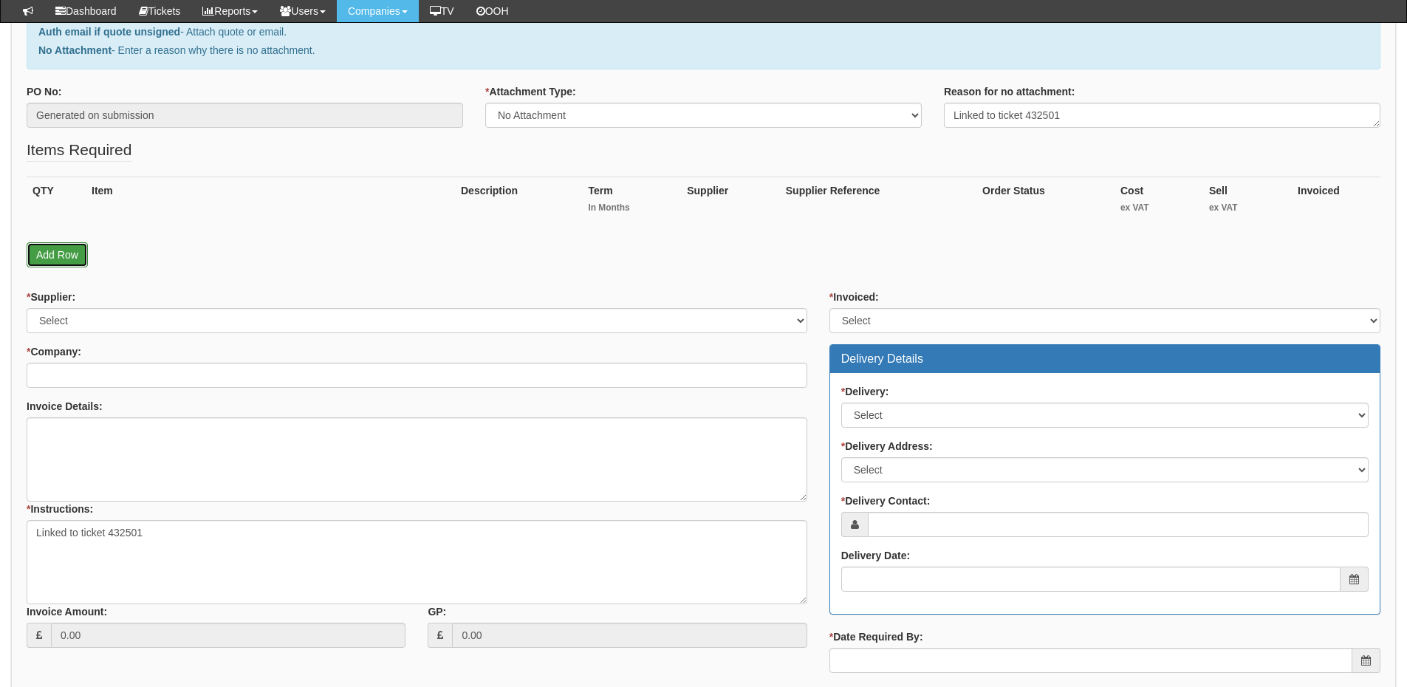
click at [75, 262] on link "Add Row" at bounding box center [57, 254] width 61 height 25
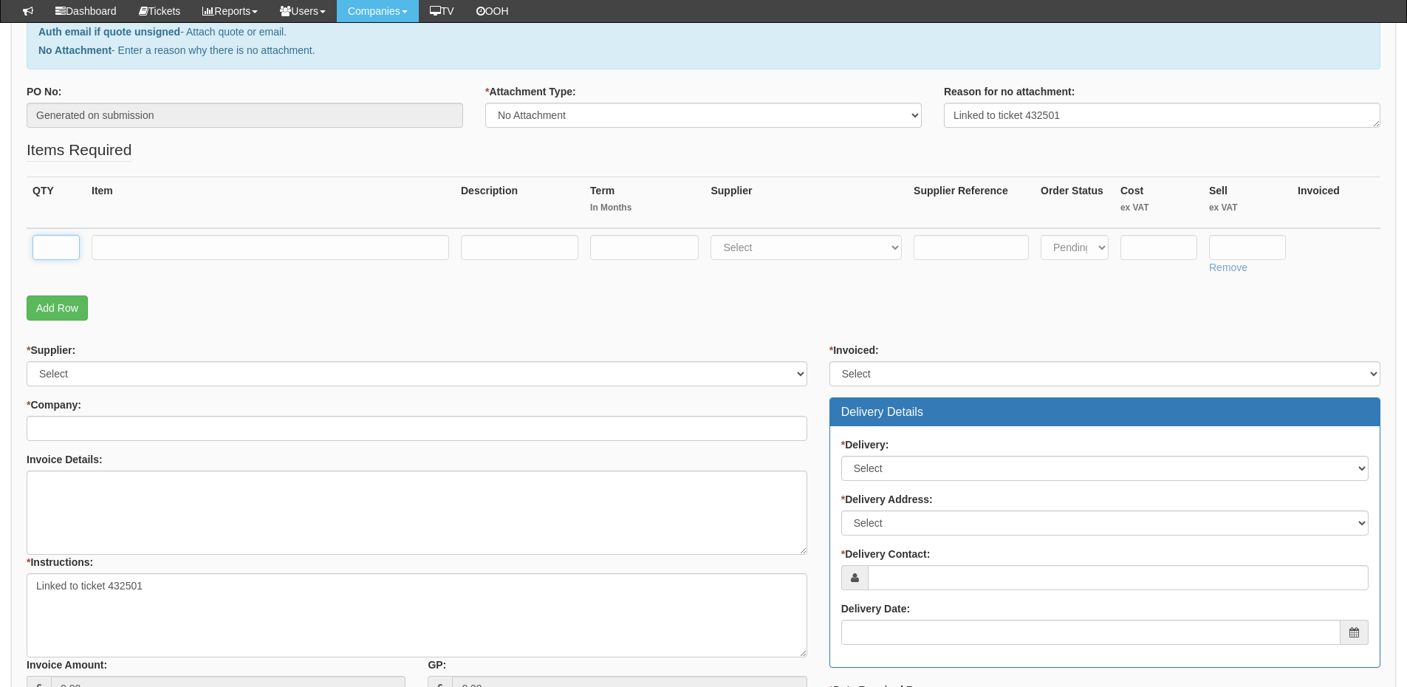
click at [52, 247] on input "text" at bounding box center [56, 247] width 47 height 25
type input "1"
click at [154, 250] on input "text" at bounding box center [271, 247] width 358 height 25
type input "B"
type input "Voicemail"
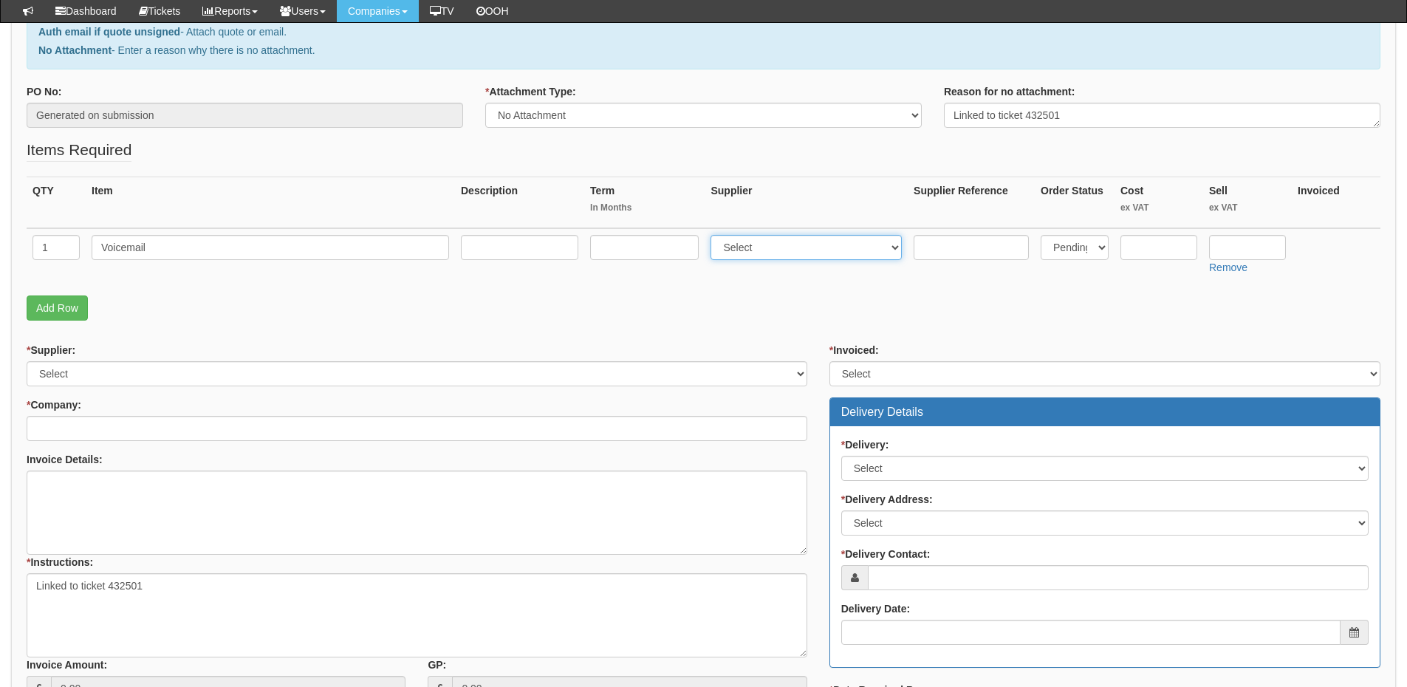
click at [737, 253] on select "Select 123 REG.co.uk 1Password 3 4Gon AA Jones Electric Ltd Abzorb Access Group…" at bounding box center [806, 247] width 191 height 25
select select "72"
click at [714, 235] on select "Select 123 REG.co.uk 1Password 3 4Gon AA Jones Electric Ltd Abzorb Access Group…" at bounding box center [806, 247] width 191 height 25
click at [1161, 244] on input "text" at bounding box center [1159, 247] width 77 height 25
type input "0.61"
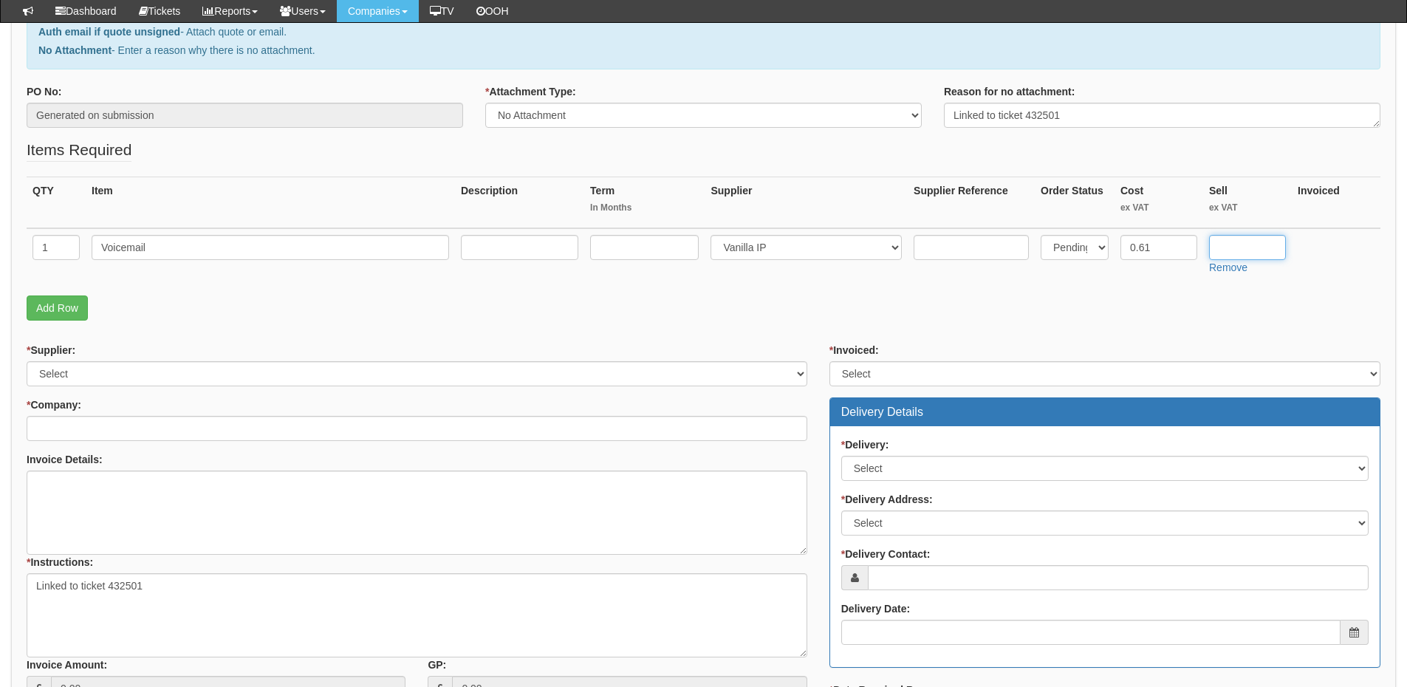
click at [1225, 246] on input "text" at bounding box center [1247, 247] width 77 height 25
type input "`"
type input "1.12"
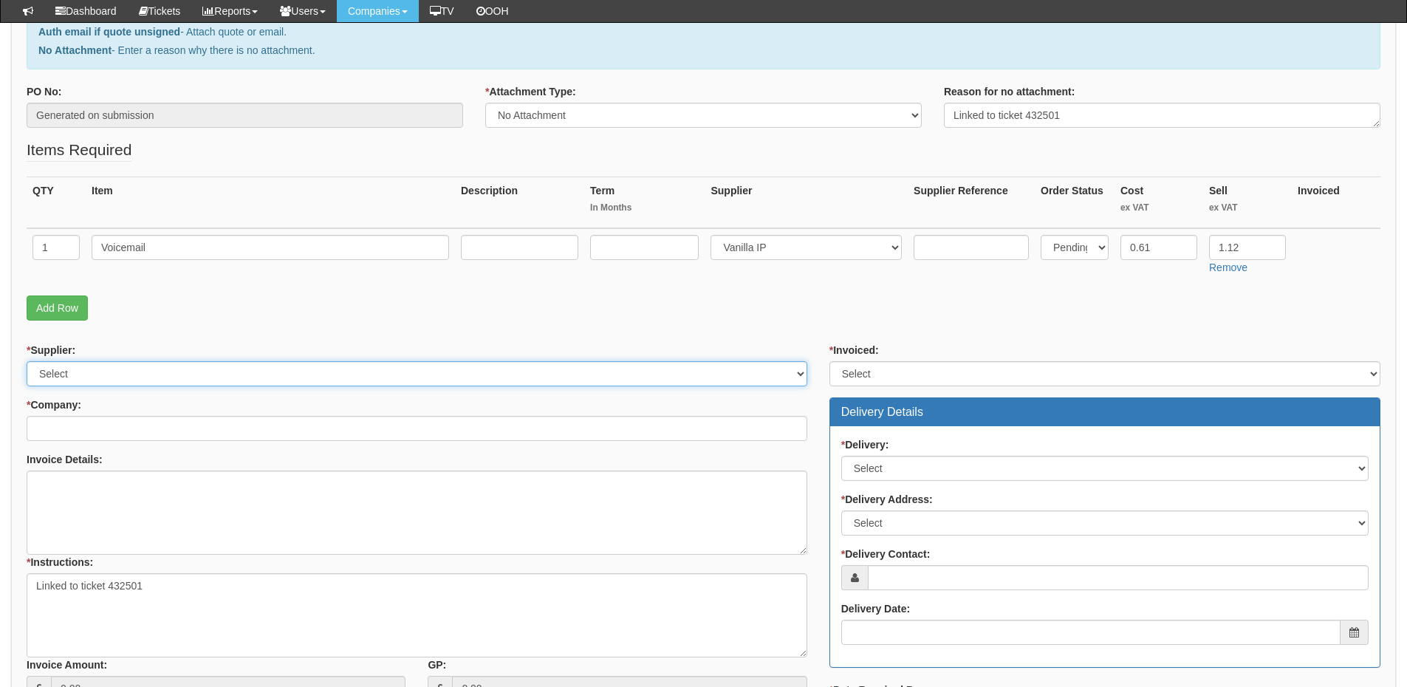
click at [160, 380] on select "Select 123 REG.co.uk 1Password 3 4Gon AA Jones Electric Ltd Abzorb Access Group…" at bounding box center [417, 373] width 781 height 25
select select "72"
click at [27, 361] on select "Select 123 REG.co.uk 1Password 3 4Gon AA Jones Electric Ltd Abzorb Access Group…" at bounding box center [417, 373] width 781 height 25
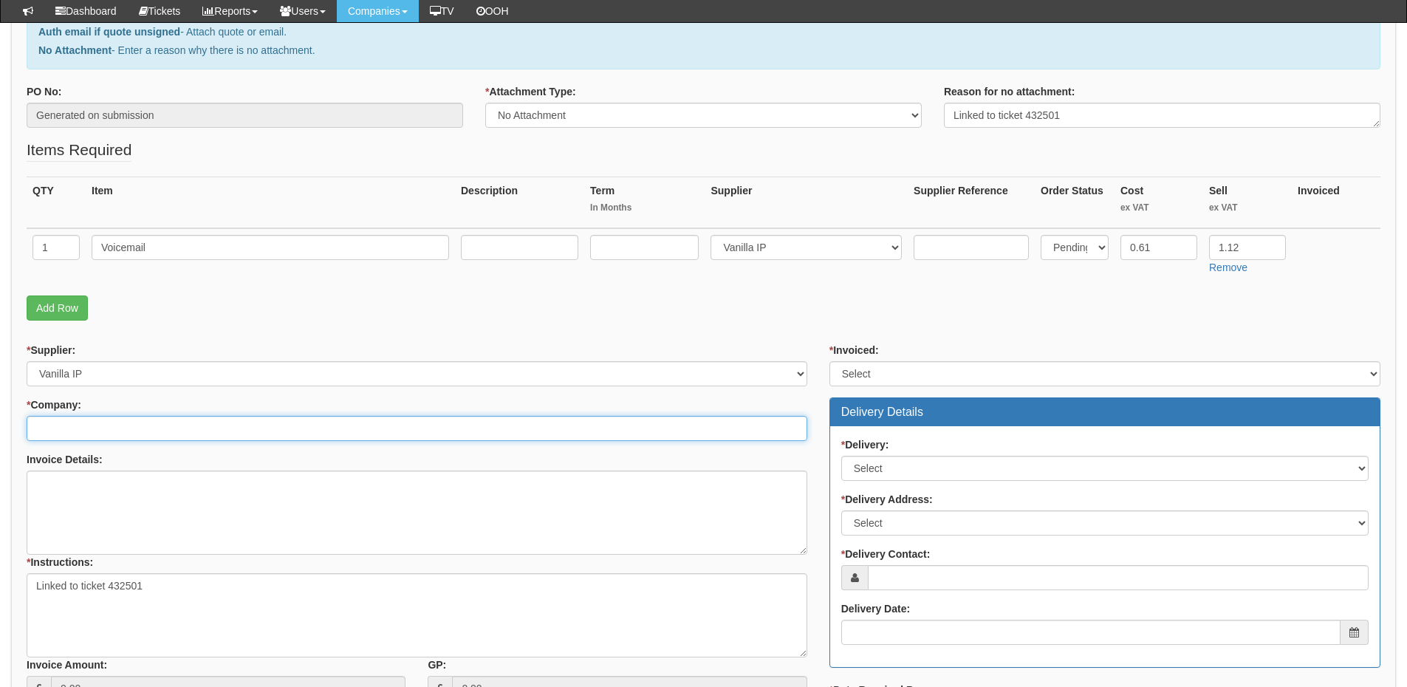
click at [148, 436] on input "* Company:" at bounding box center [417, 428] width 781 height 25
type input "e"
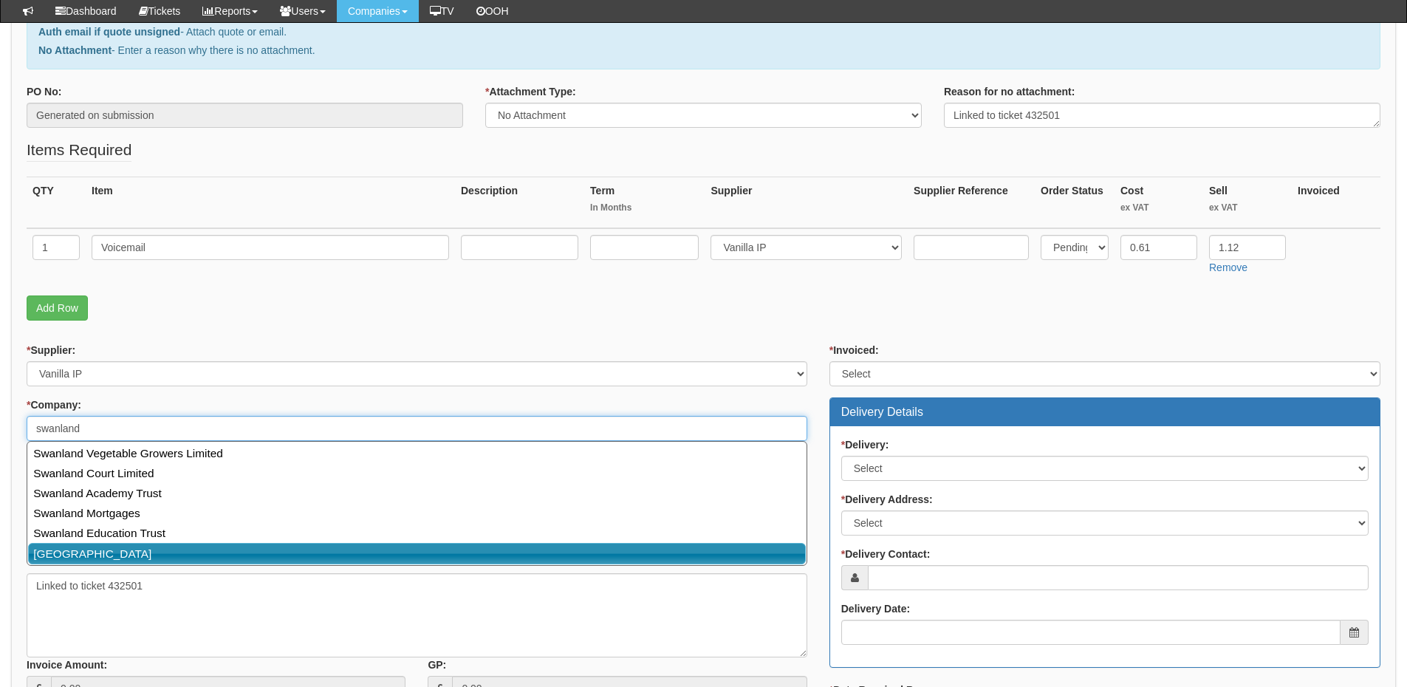
click at [131, 553] on link "Swanland Primary School" at bounding box center [417, 553] width 778 height 21
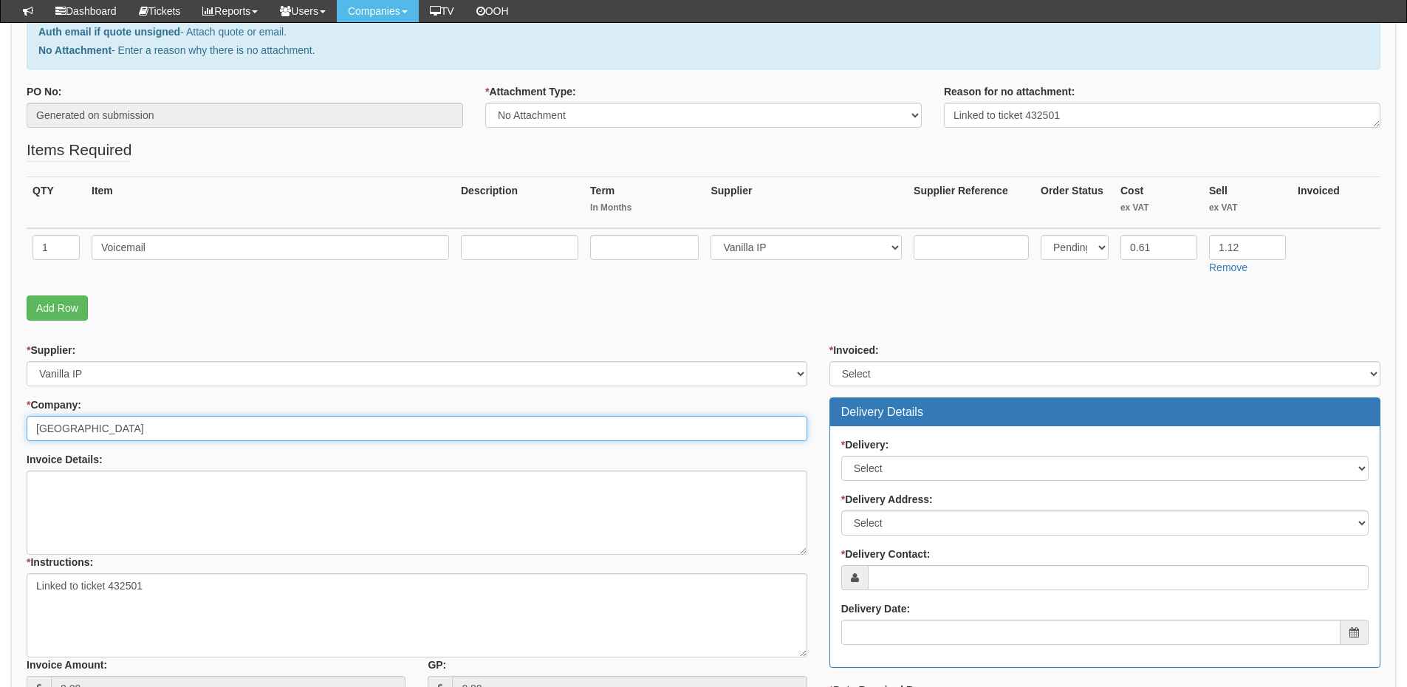
type input "Swanland Primary School"
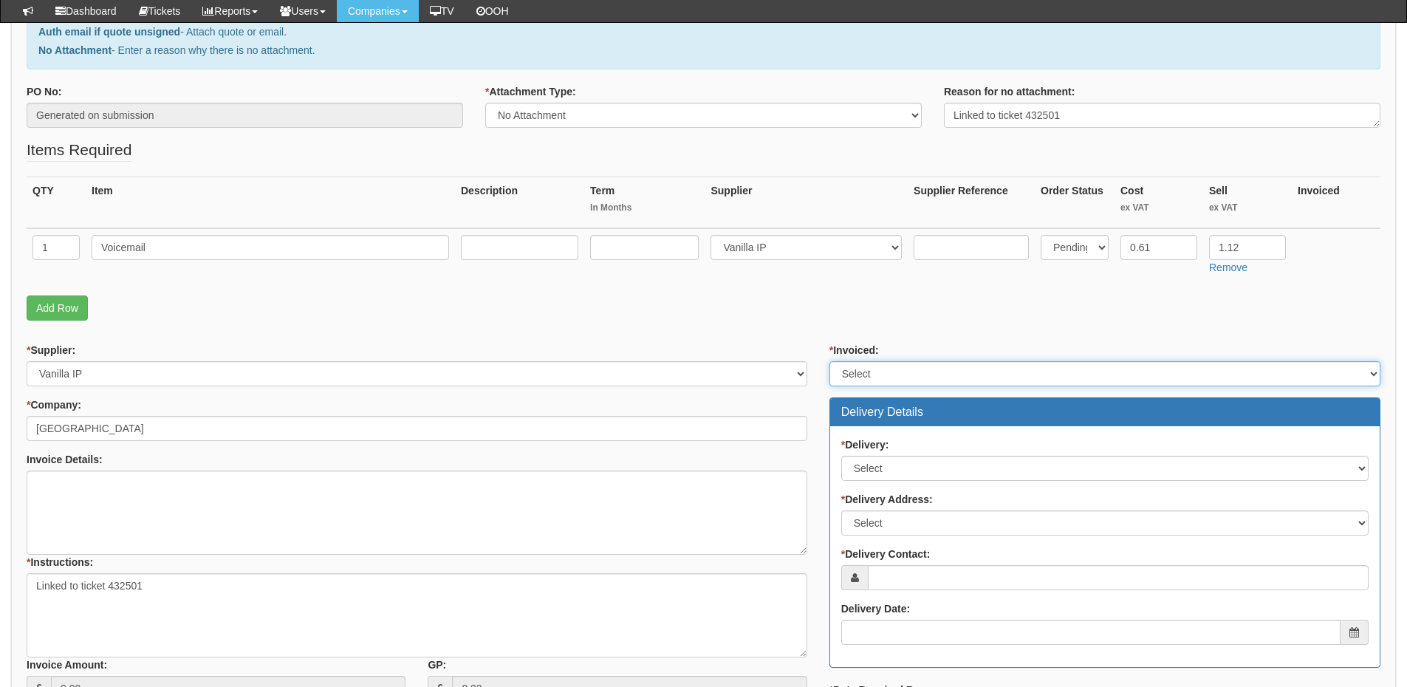
click at [903, 381] on select "Select Yes No N/A STB (part of order)" at bounding box center [1105, 373] width 551 height 25
select select "2"
click at [830, 361] on select "Select Yes No N/A STB (part of order)" at bounding box center [1105, 373] width 551 height 25
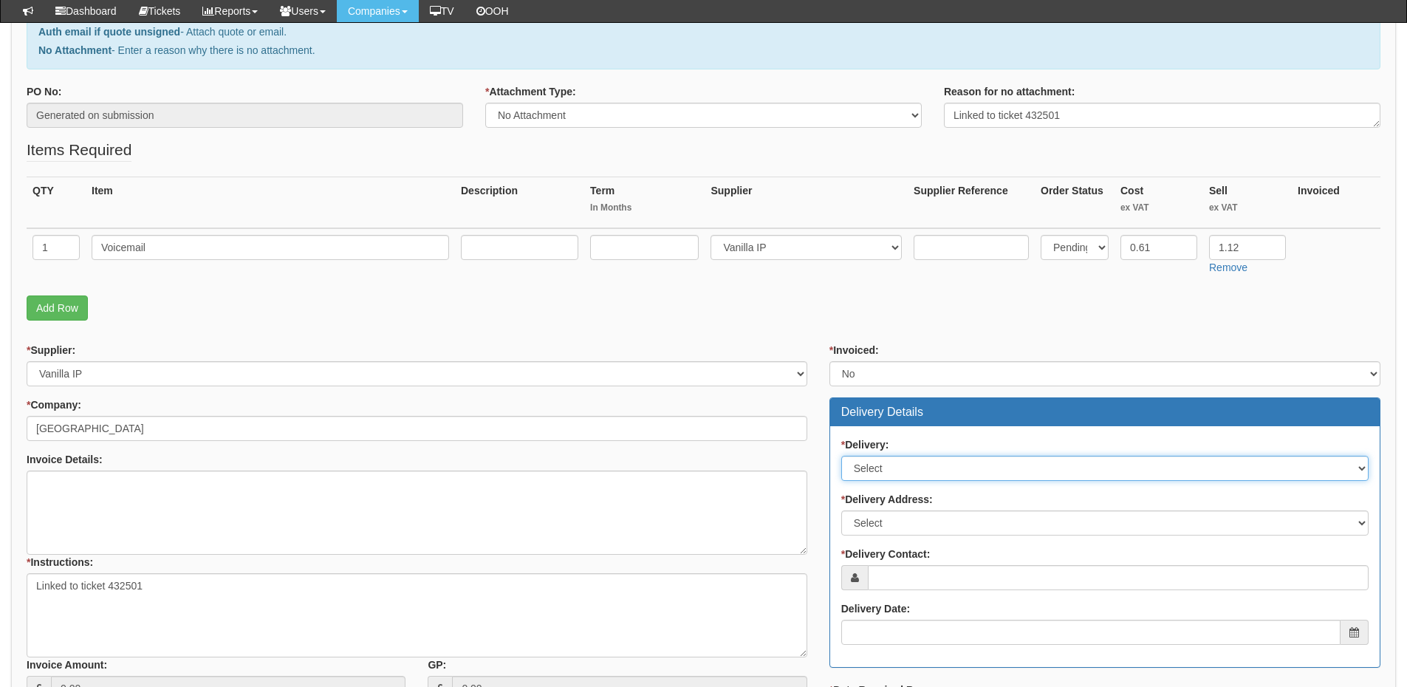
click at [910, 465] on select "Select No Not Applicable Yes" at bounding box center [1104, 468] width 527 height 25
select select "3"
click at [841, 456] on select "Select No Not Applicable Yes" at bounding box center [1104, 468] width 527 height 25
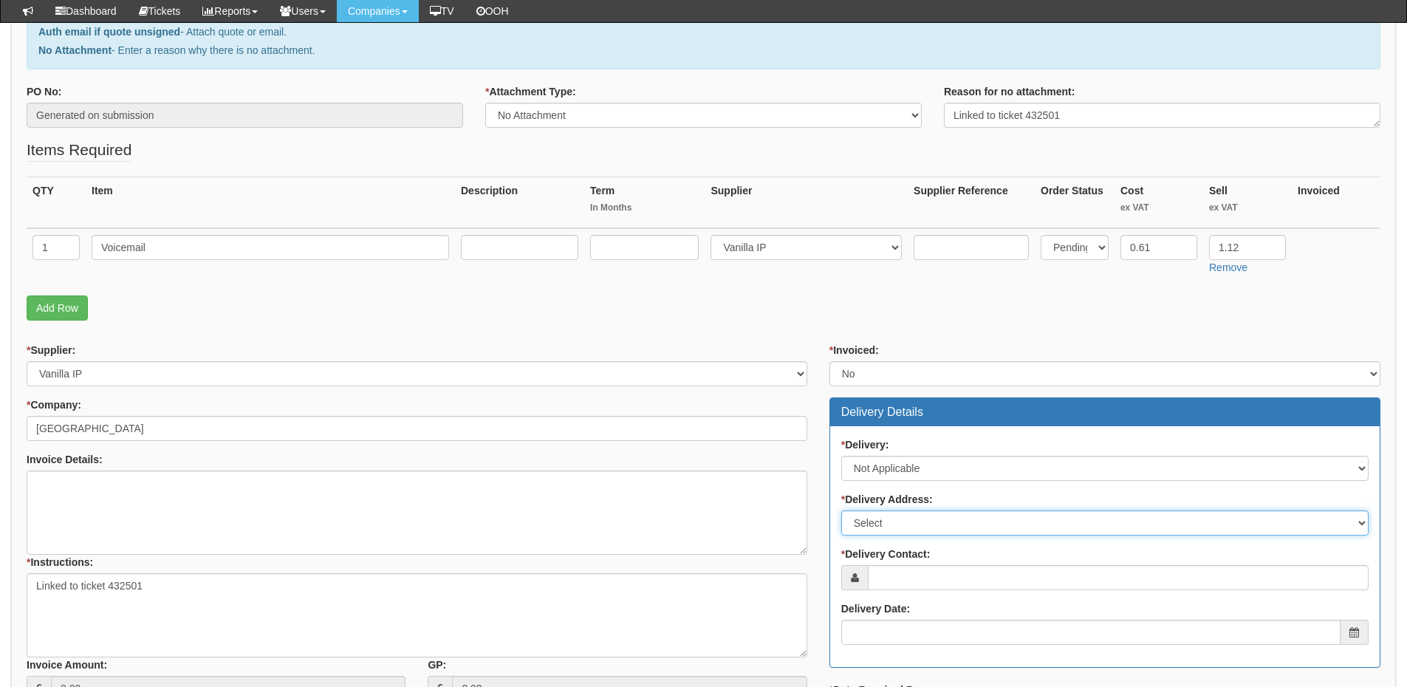
drag, startPoint x: 918, startPoint y: 524, endPoint x: 923, endPoint y: 533, distance: 9.9
click at [918, 524] on select "Select Not Applicable Main Address - HU14 3NE Other" at bounding box center [1104, 522] width 527 height 25
select select "N/A"
click at [841, 510] on select "Select Not Applicable Main Address - HU14 3NE Other" at bounding box center [1104, 522] width 527 height 25
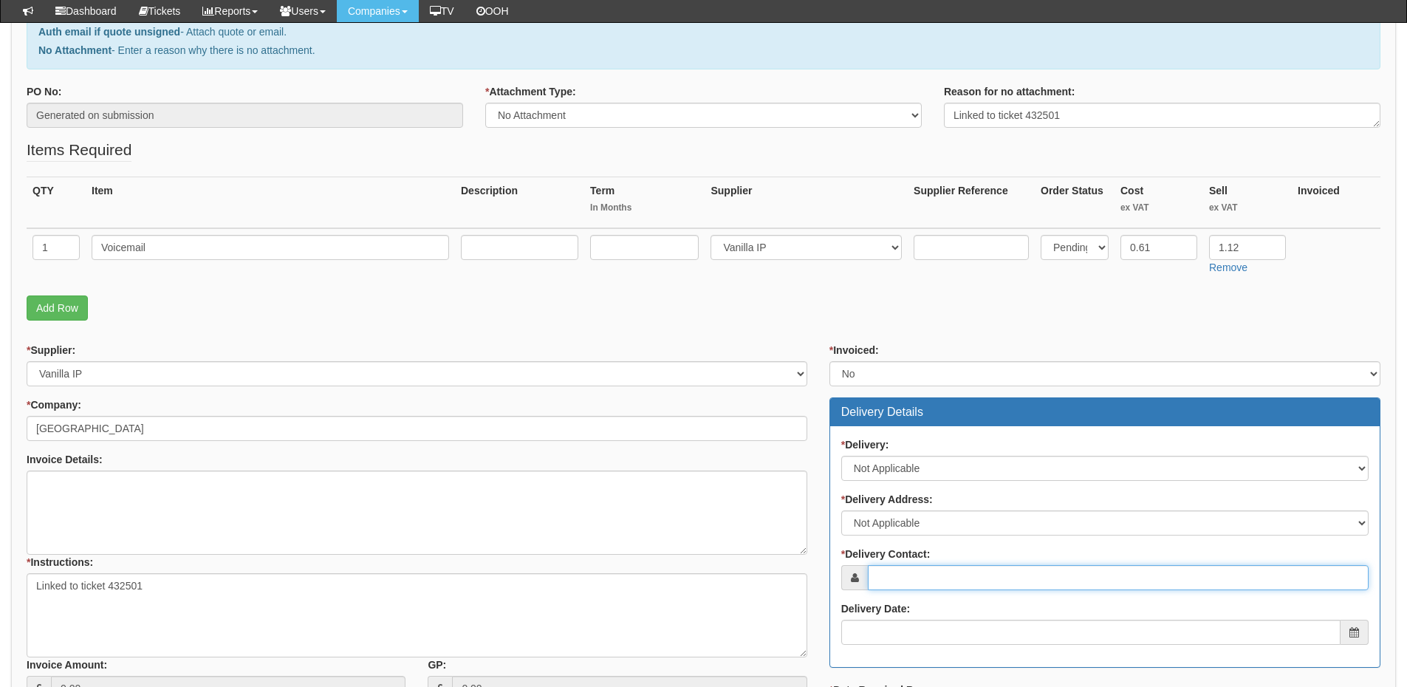
click at [921, 571] on input "* Delivery Contact:" at bounding box center [1118, 577] width 501 height 25
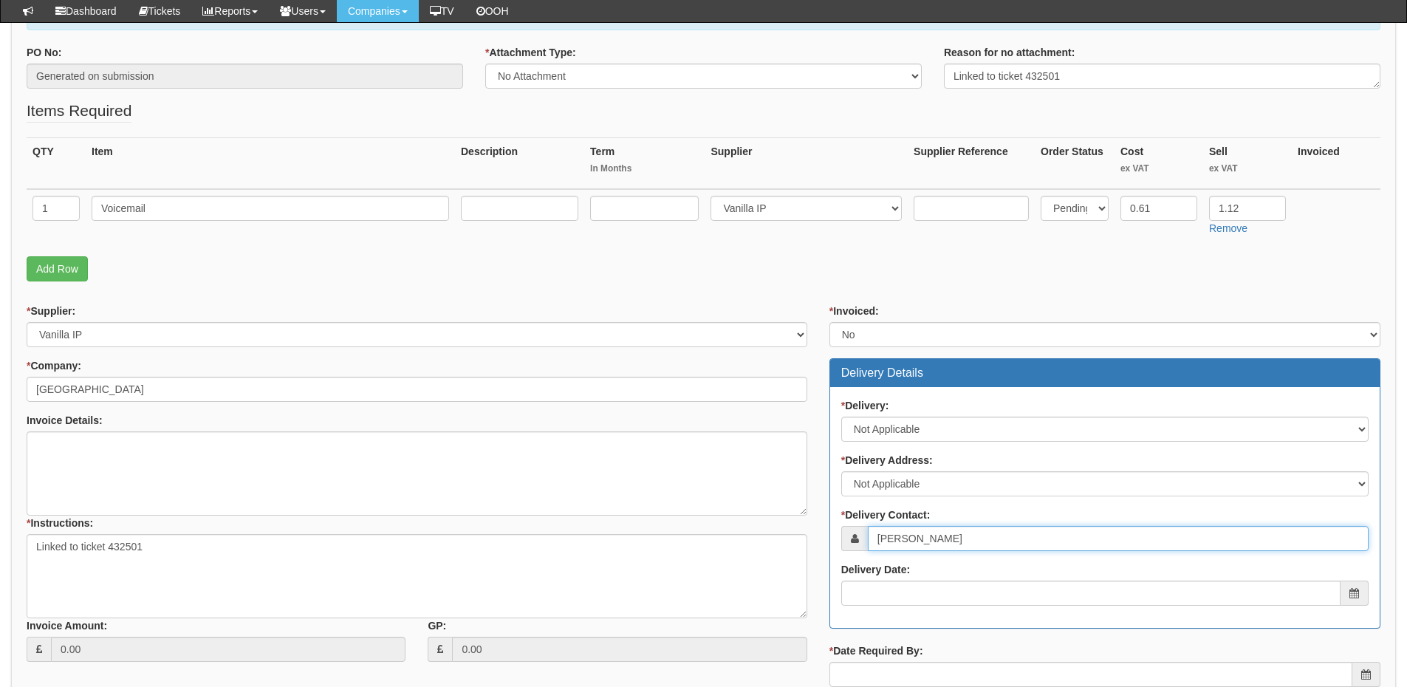
scroll to position [295, 0]
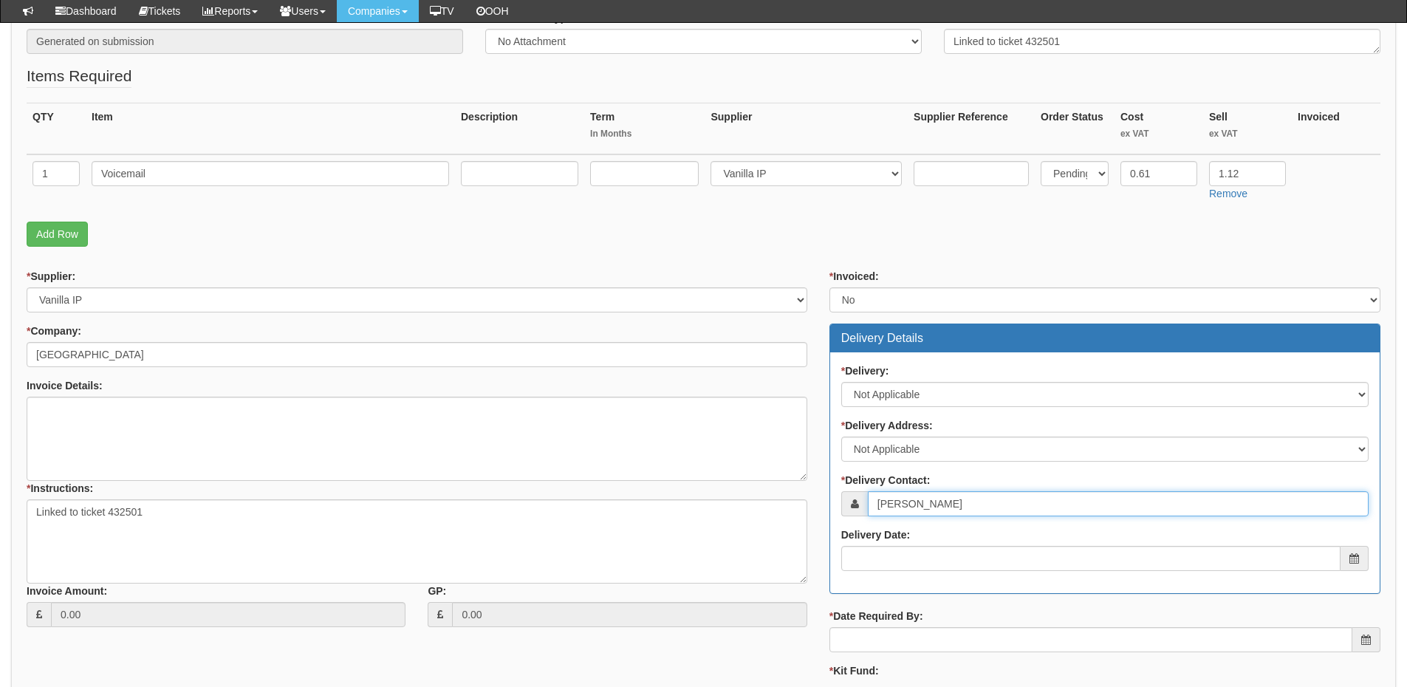
type input "Chris Huscroft"
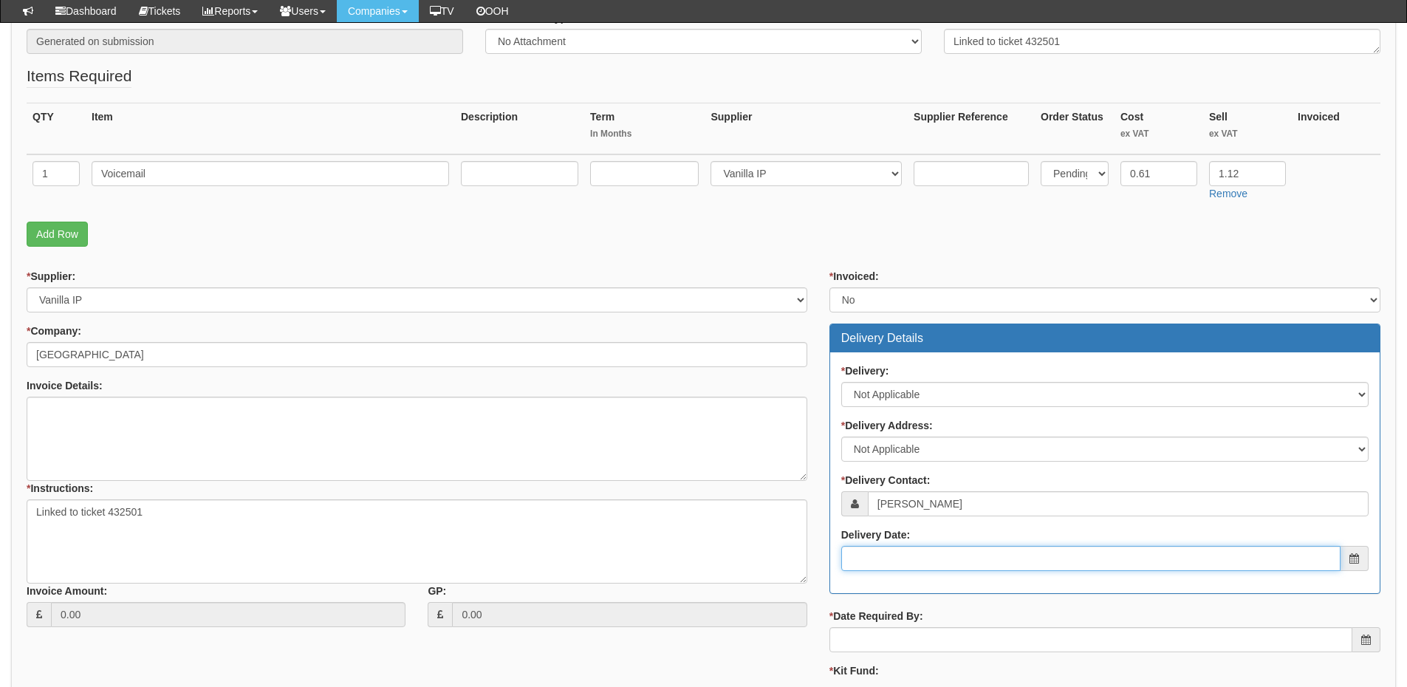
click at [927, 553] on input "Delivery Date:" at bounding box center [1090, 558] width 499 height 25
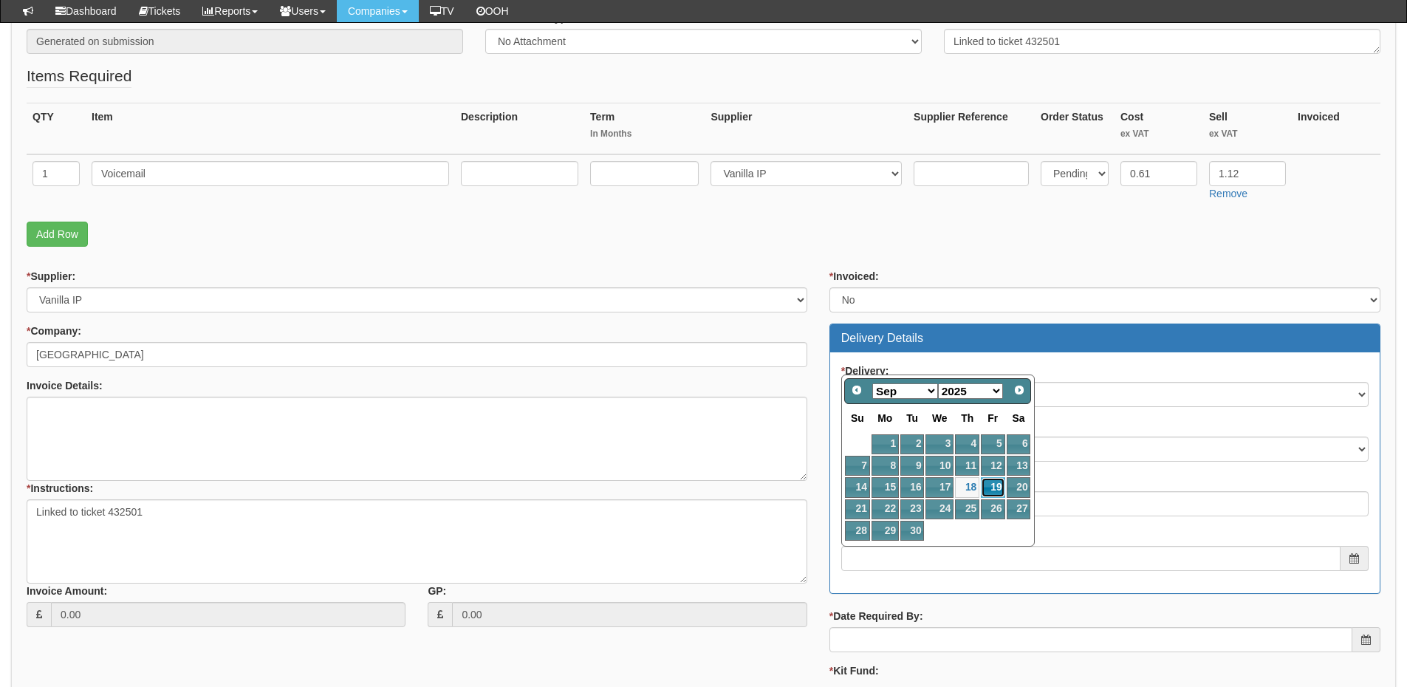
click at [995, 486] on link "19" at bounding box center [993, 487] width 24 height 20
type input "2025-09-19"
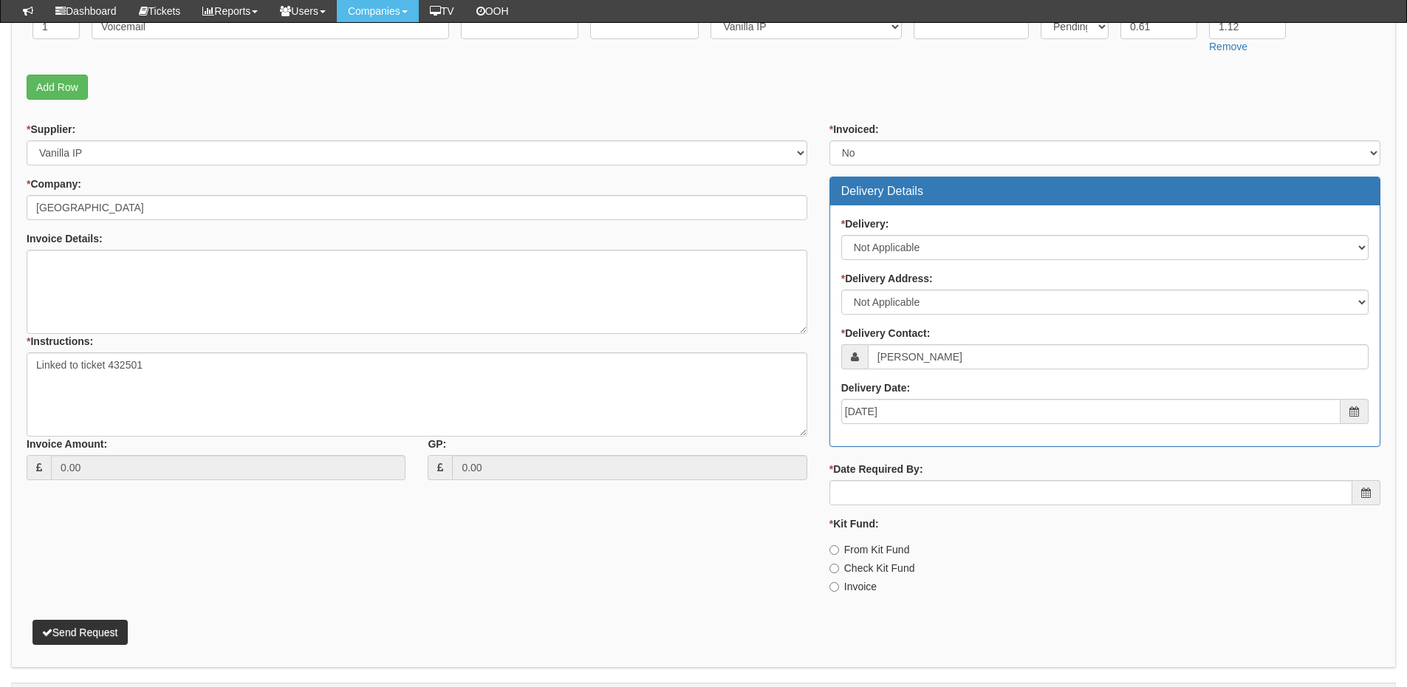
scroll to position [443, 0]
click at [977, 481] on input "* Date Required By:" at bounding box center [1091, 491] width 523 height 25
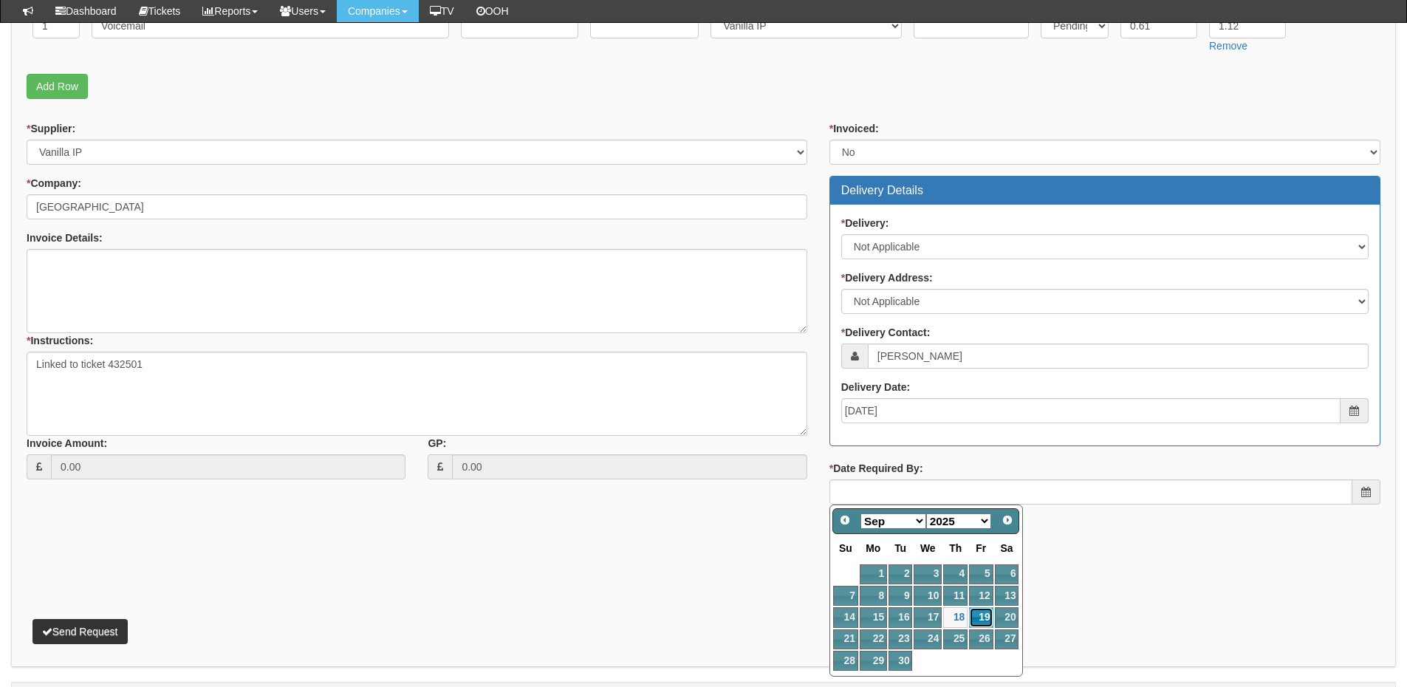
click at [985, 622] on link "19" at bounding box center [981, 617] width 24 height 20
type input "2025-09-19"
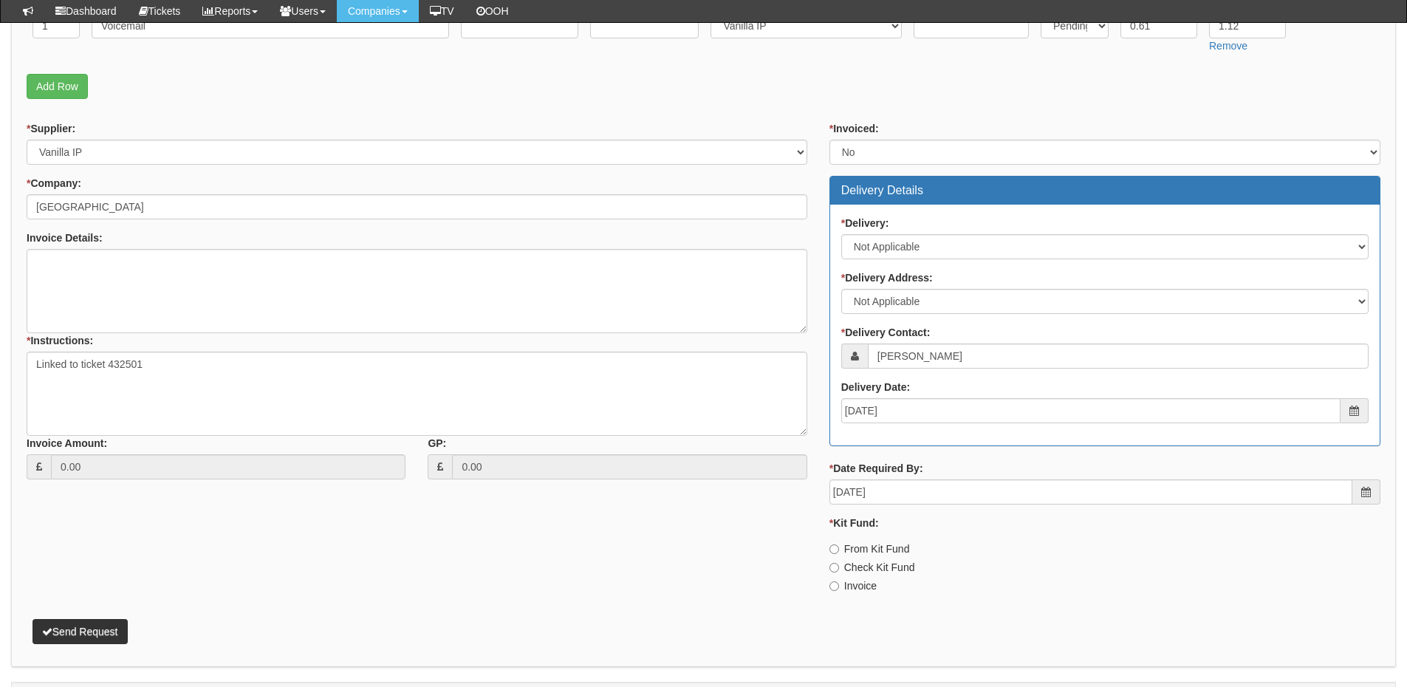
click at [853, 584] on label "Invoice" at bounding box center [853, 585] width 47 height 15
click at [839, 584] on input "Invoice" at bounding box center [835, 586] width 10 height 10
radio input "true"
click at [87, 626] on button "Send Request" at bounding box center [80, 631] width 95 height 25
